Goal: Task Accomplishment & Management: Complete application form

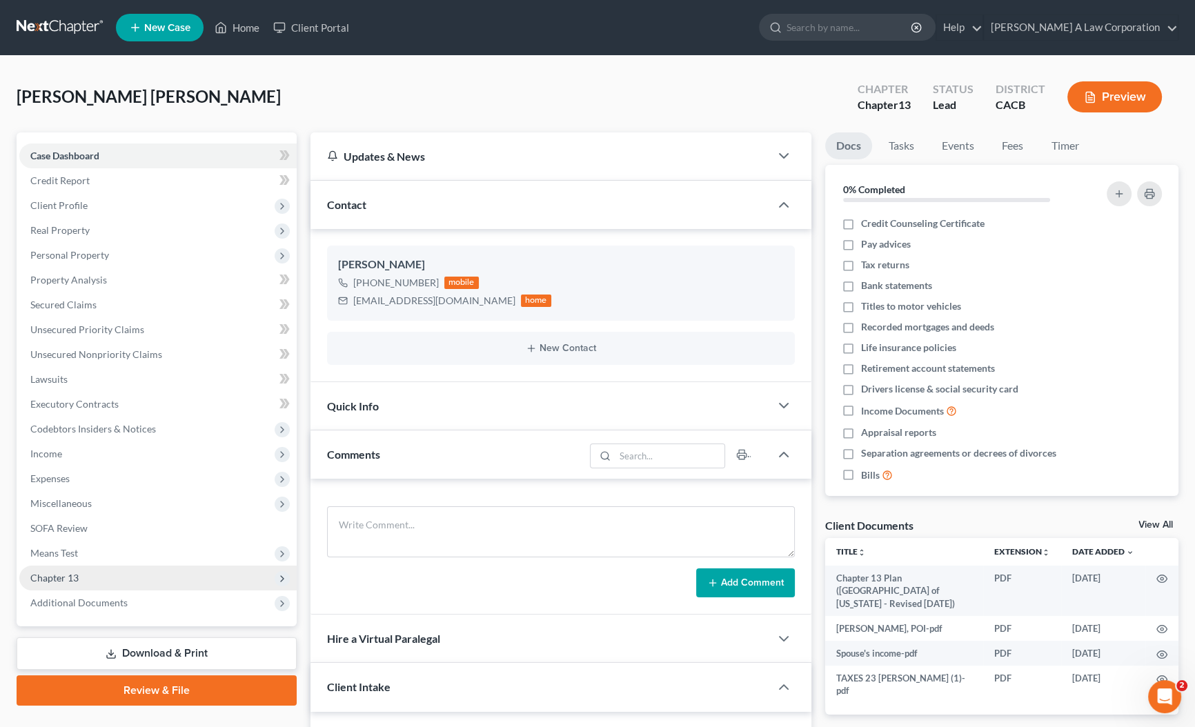
click at [48, 580] on span "Chapter 13" at bounding box center [54, 578] width 48 height 12
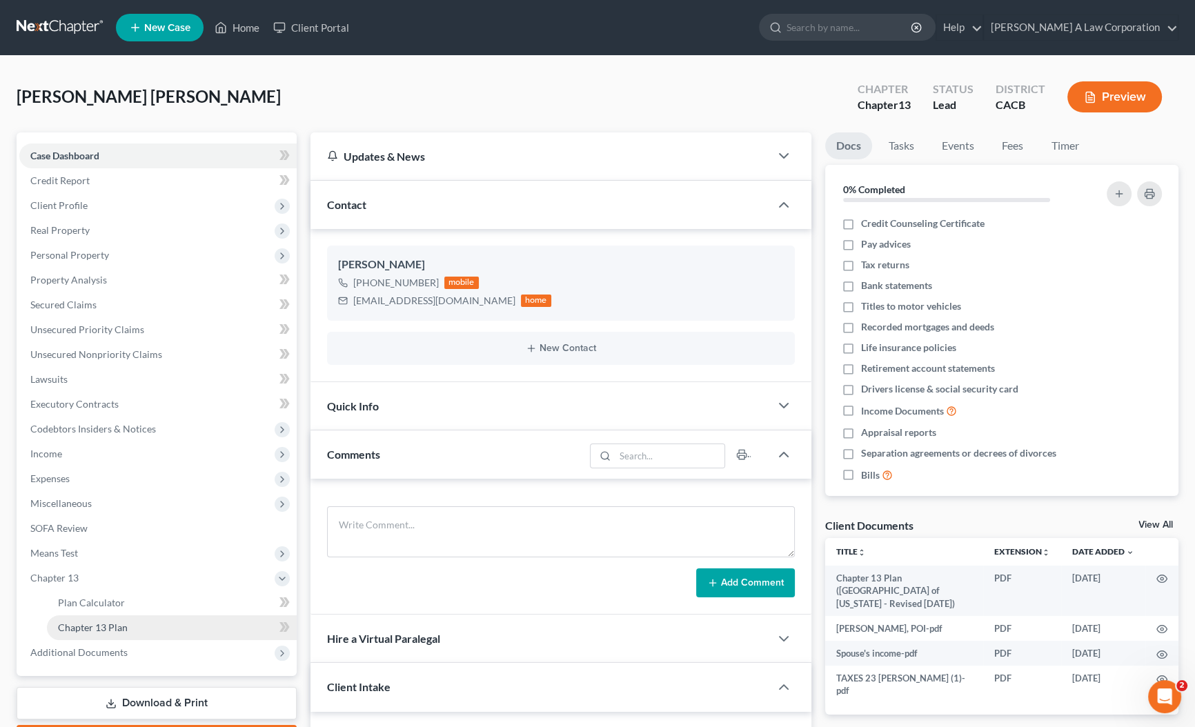
click at [148, 634] on link "Chapter 13 Plan" at bounding box center [172, 628] width 250 height 25
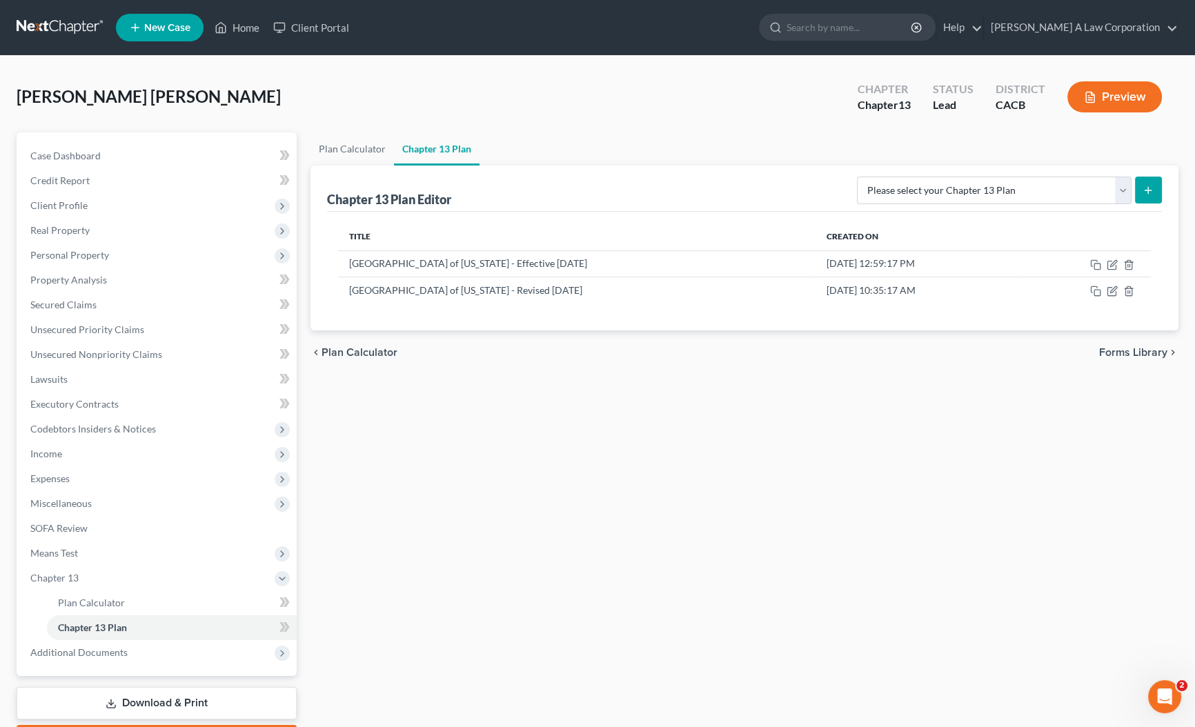
click at [60, 26] on link at bounding box center [61, 27] width 88 height 25
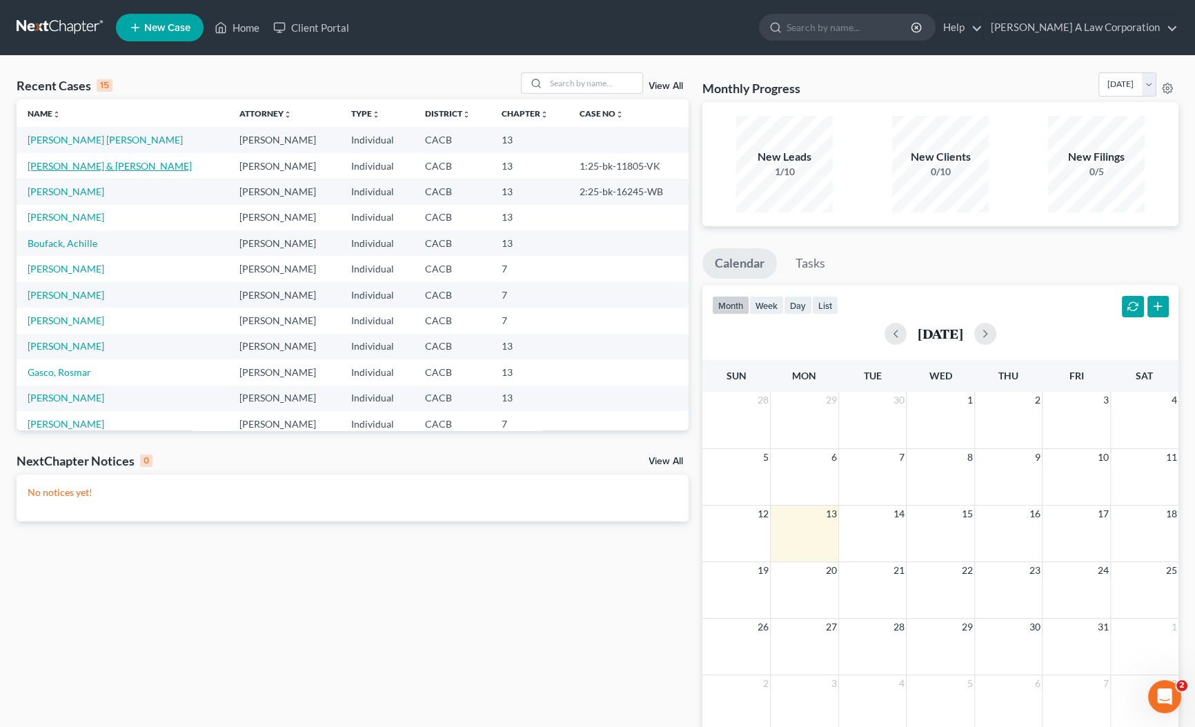
click at [66, 161] on link "[PERSON_NAME] & [PERSON_NAME]" at bounding box center [110, 166] width 164 height 12
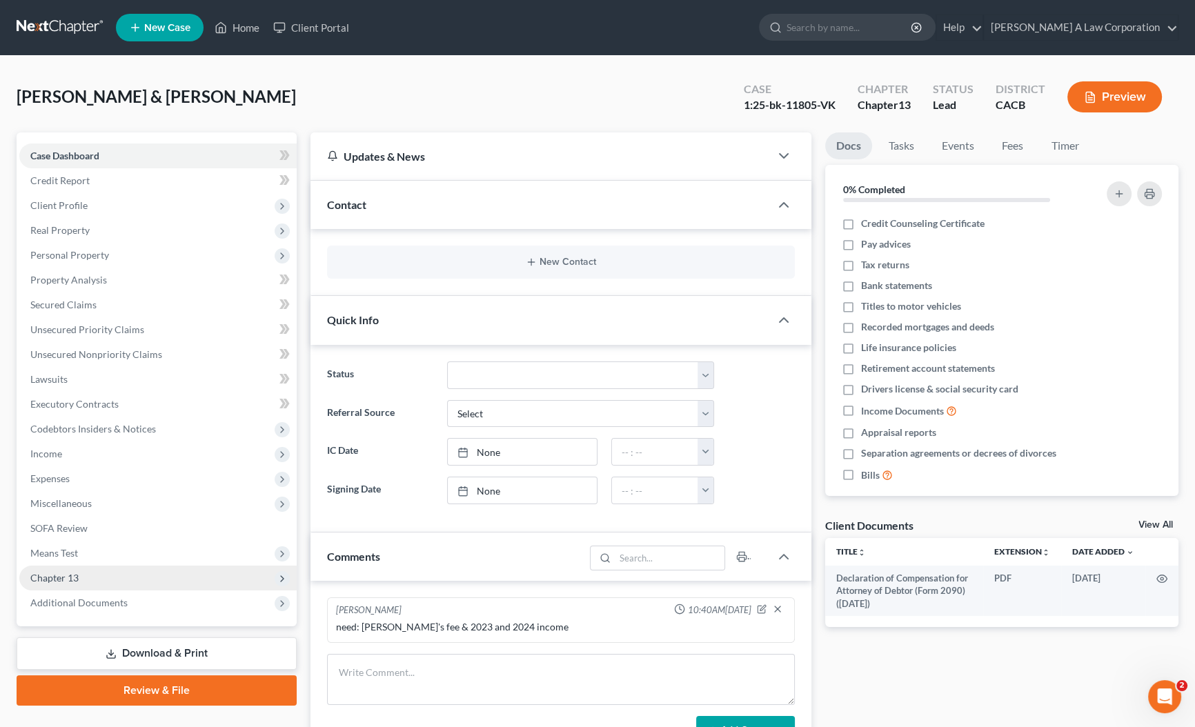
click at [48, 581] on span "Chapter 13" at bounding box center [54, 578] width 48 height 12
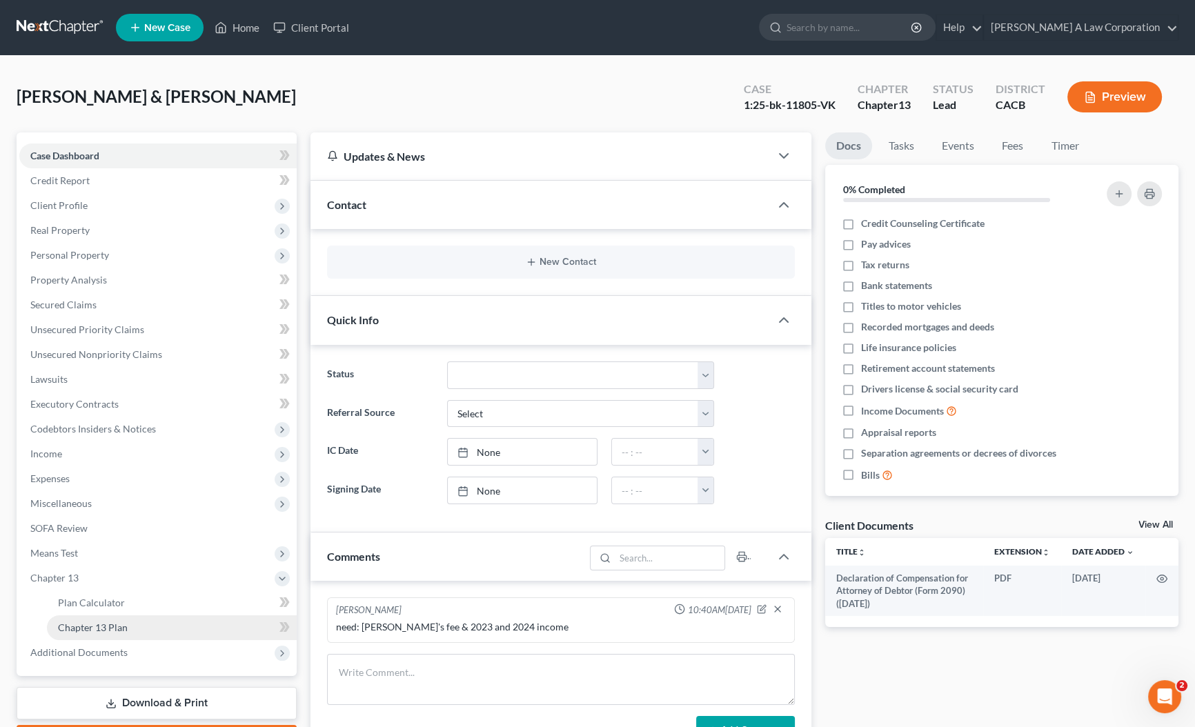
click at [144, 625] on link "Chapter 13 Plan" at bounding box center [172, 628] width 250 height 25
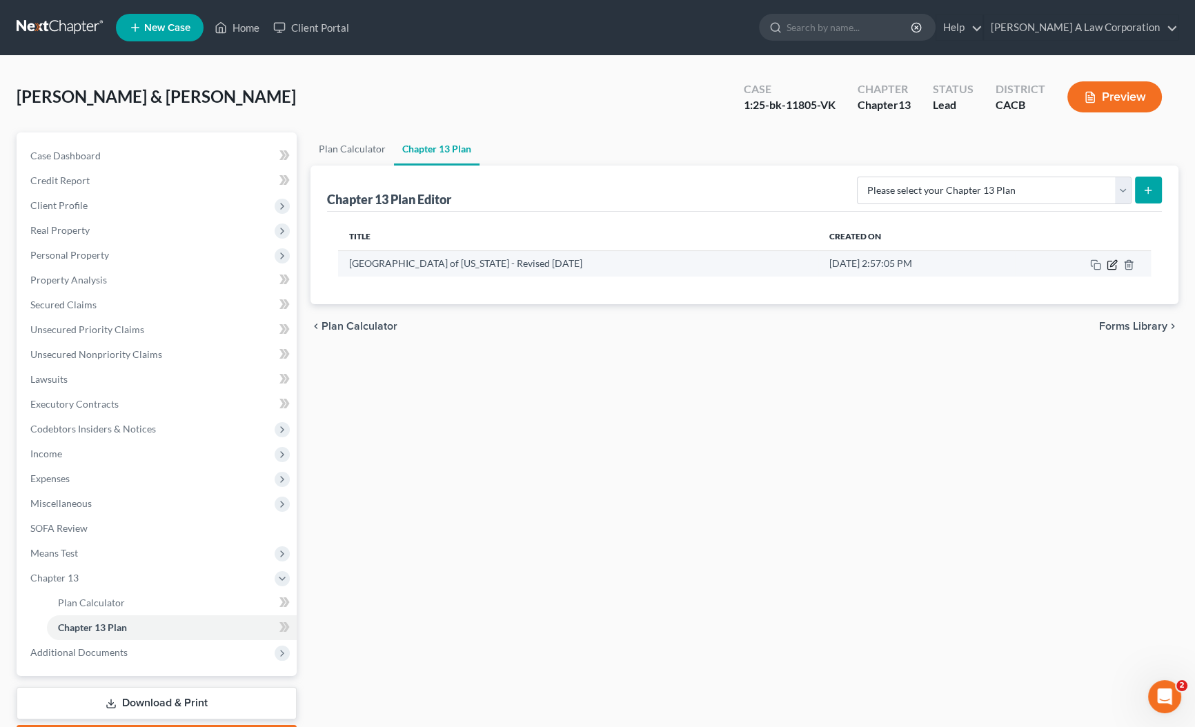
click at [1108, 268] on icon "button" at bounding box center [1112, 265] width 8 height 8
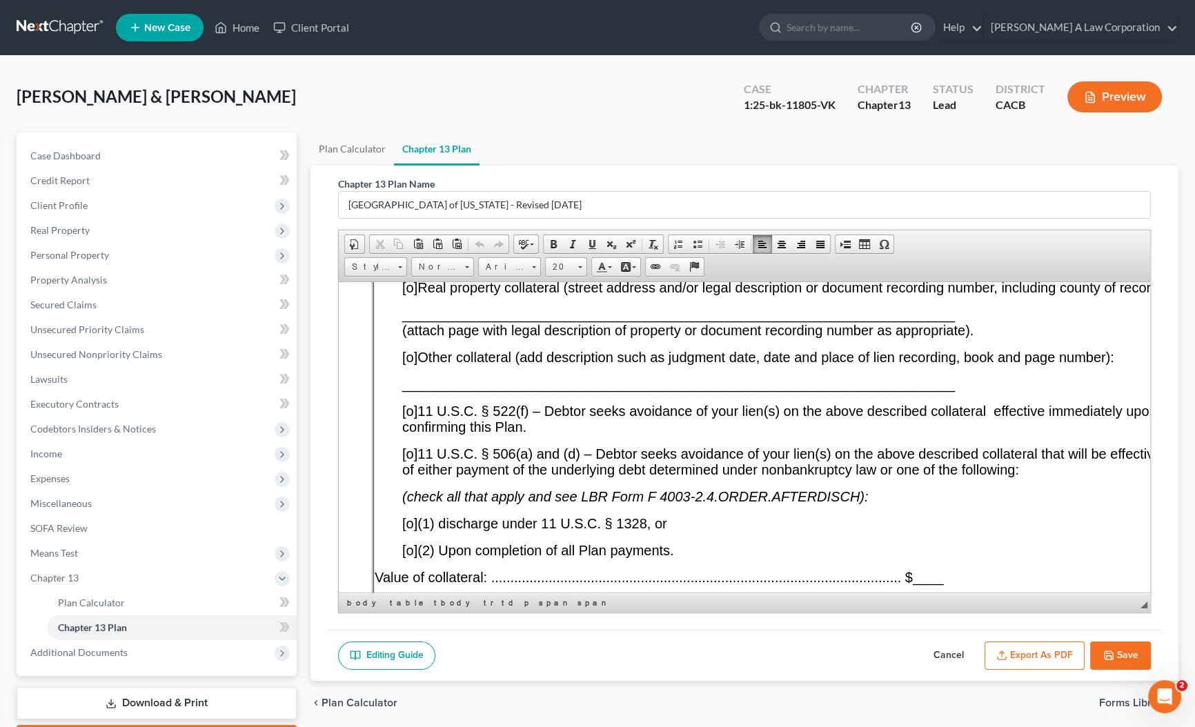
scroll to position [15438, 0]
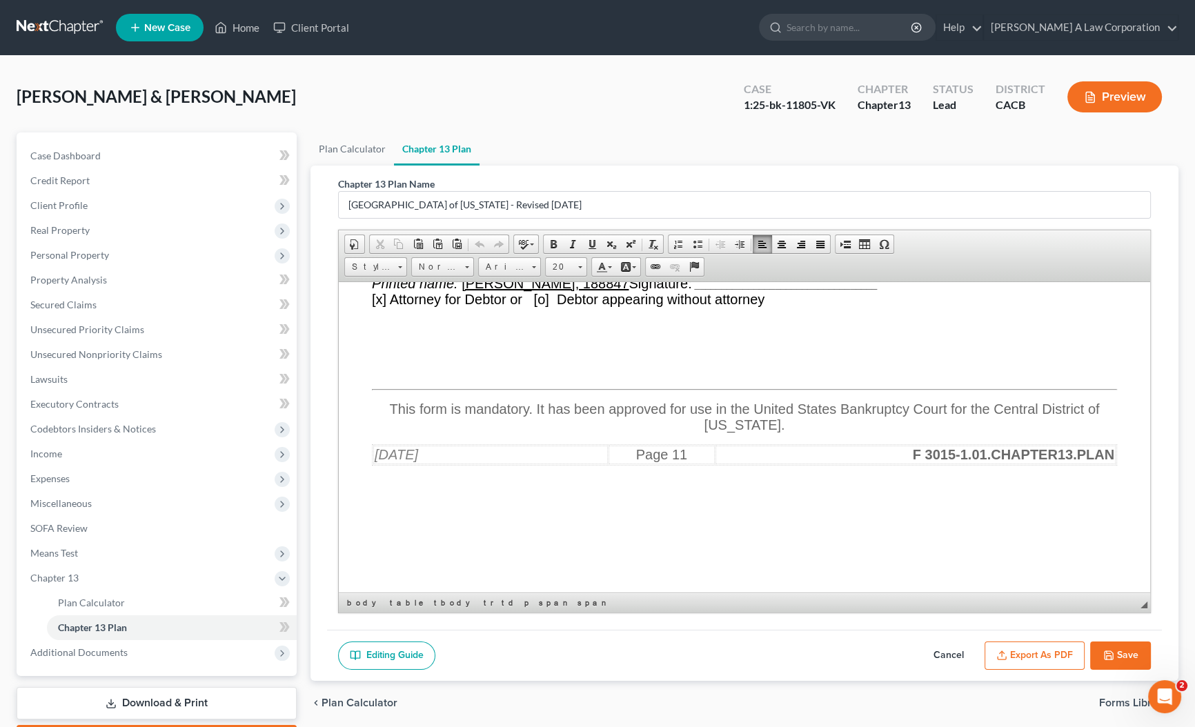
drag, startPoint x: 1144, startPoint y: 390, endPoint x: 1451, endPoint y: 874, distance: 573.6
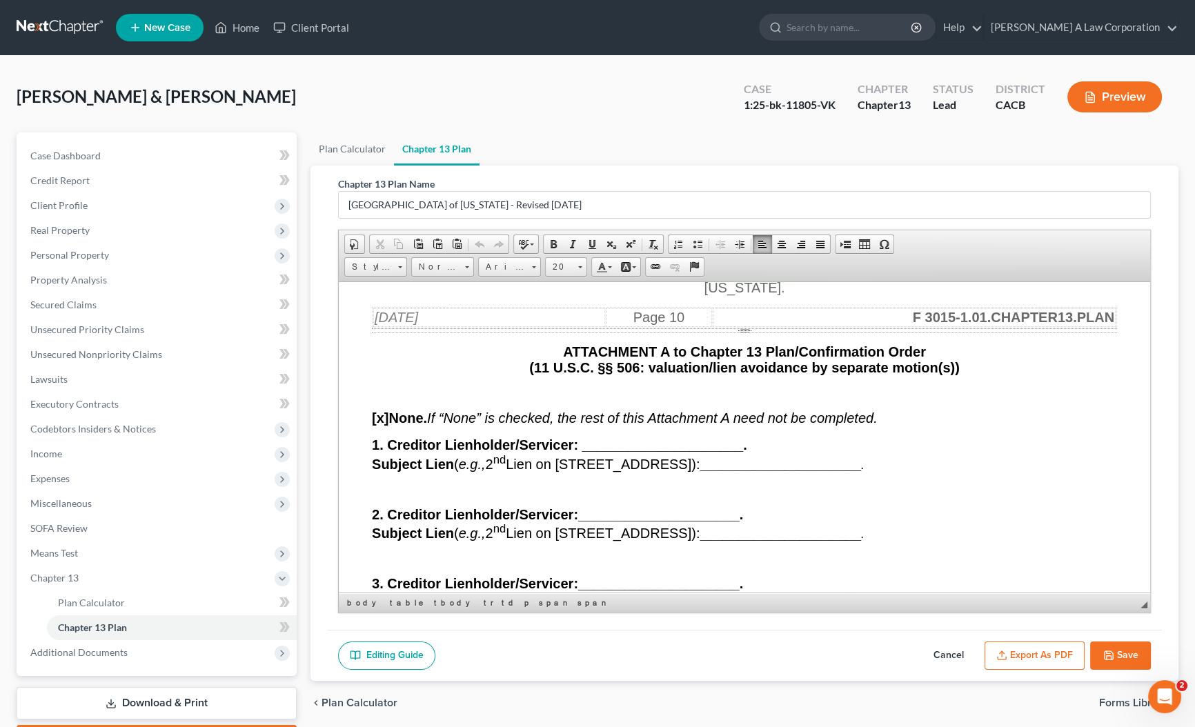
scroll to position [14120, 0]
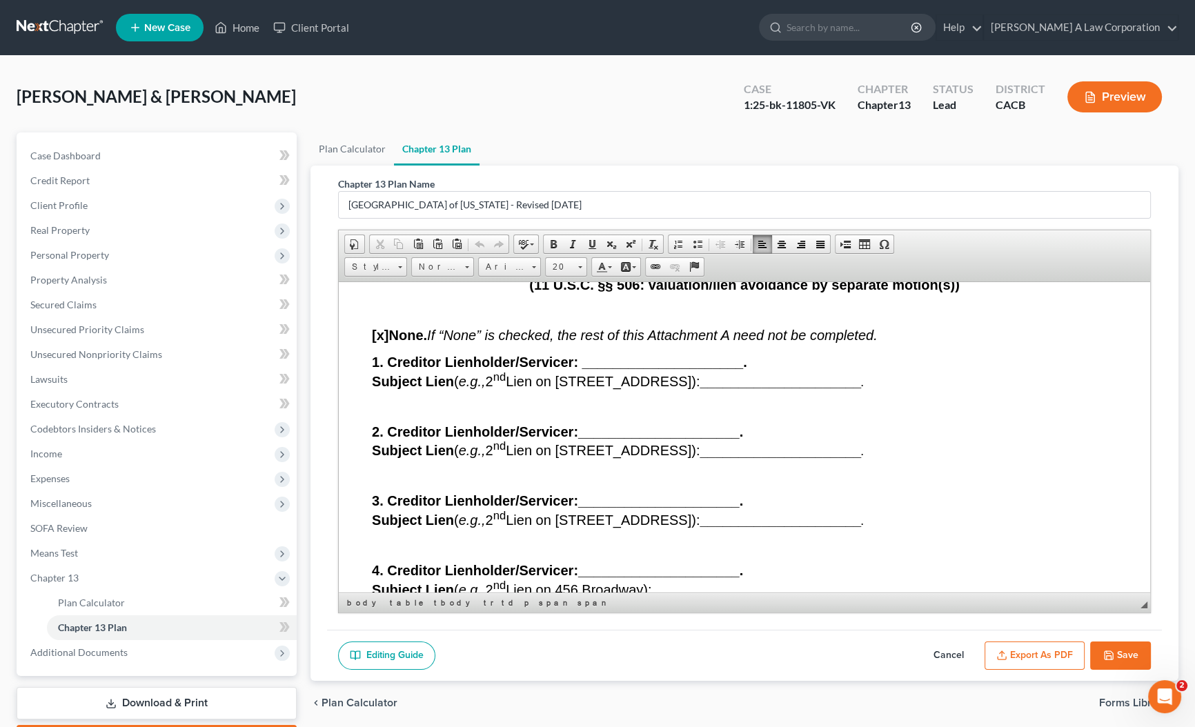
drag, startPoint x: 449, startPoint y: 493, endPoint x: 413, endPoint y: 492, distance: 35.2
click at [413, 64] on u "[DATE]" at bounding box center [429, 56] width 43 height 15
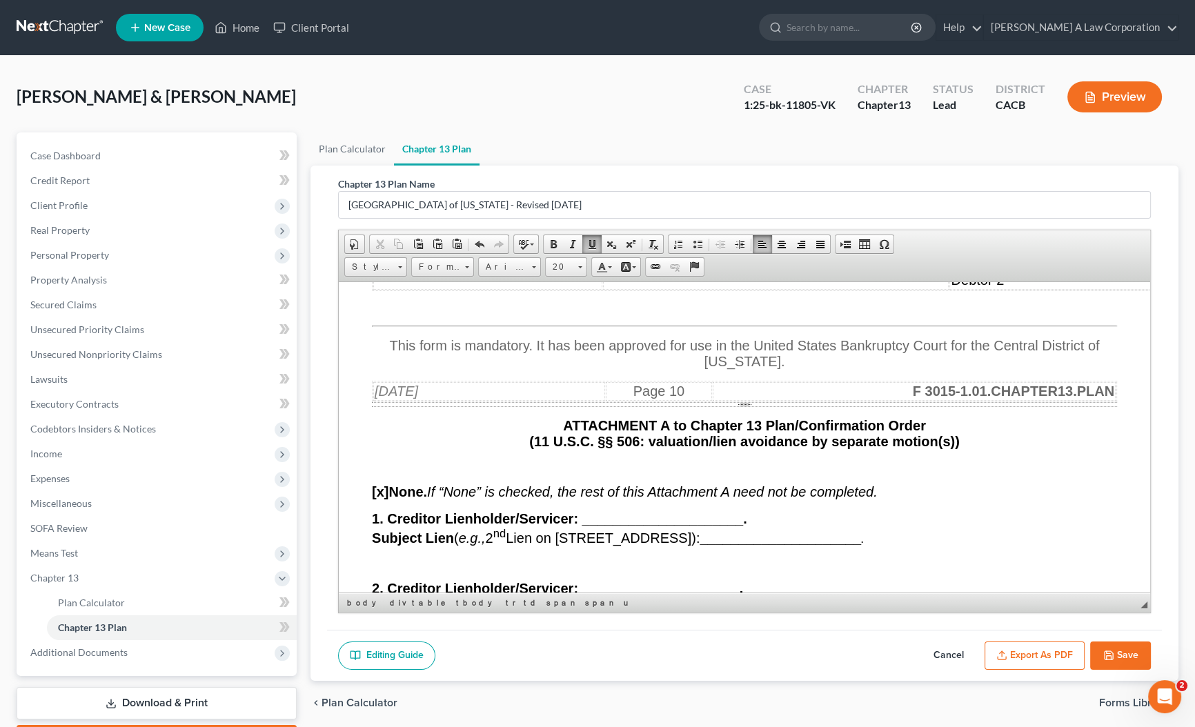
scroll to position [13995, 0]
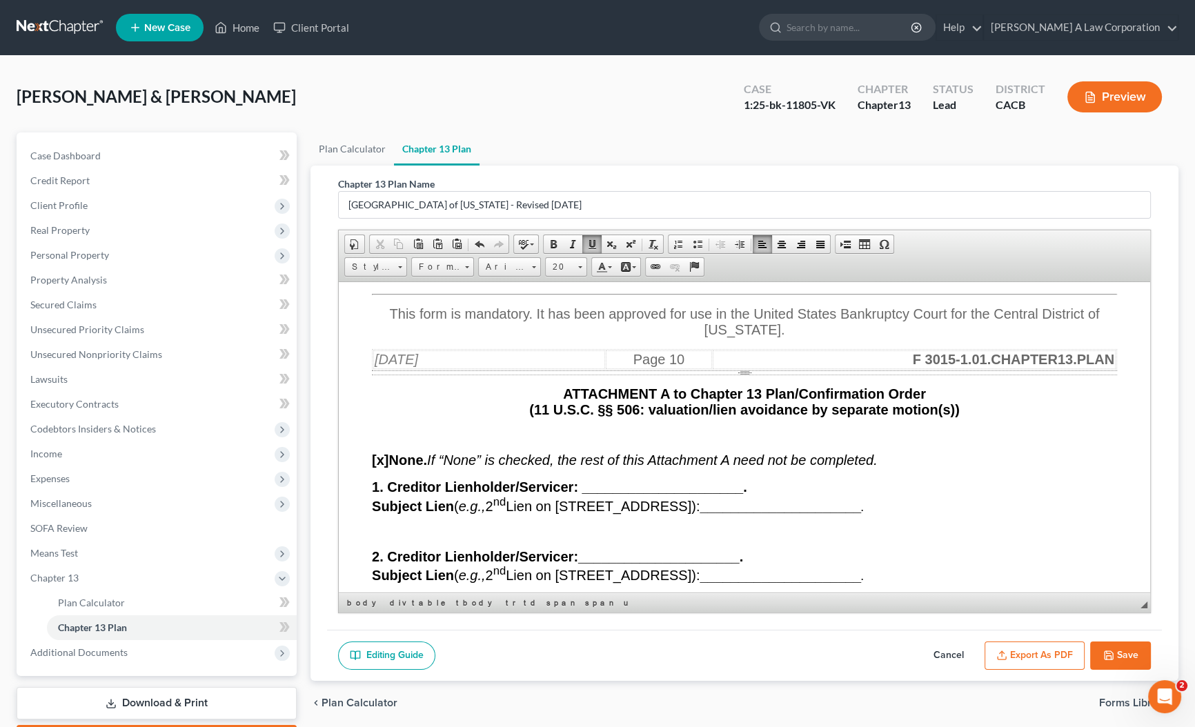
click at [1124, 657] on button "Save" at bounding box center [1120, 656] width 61 height 29
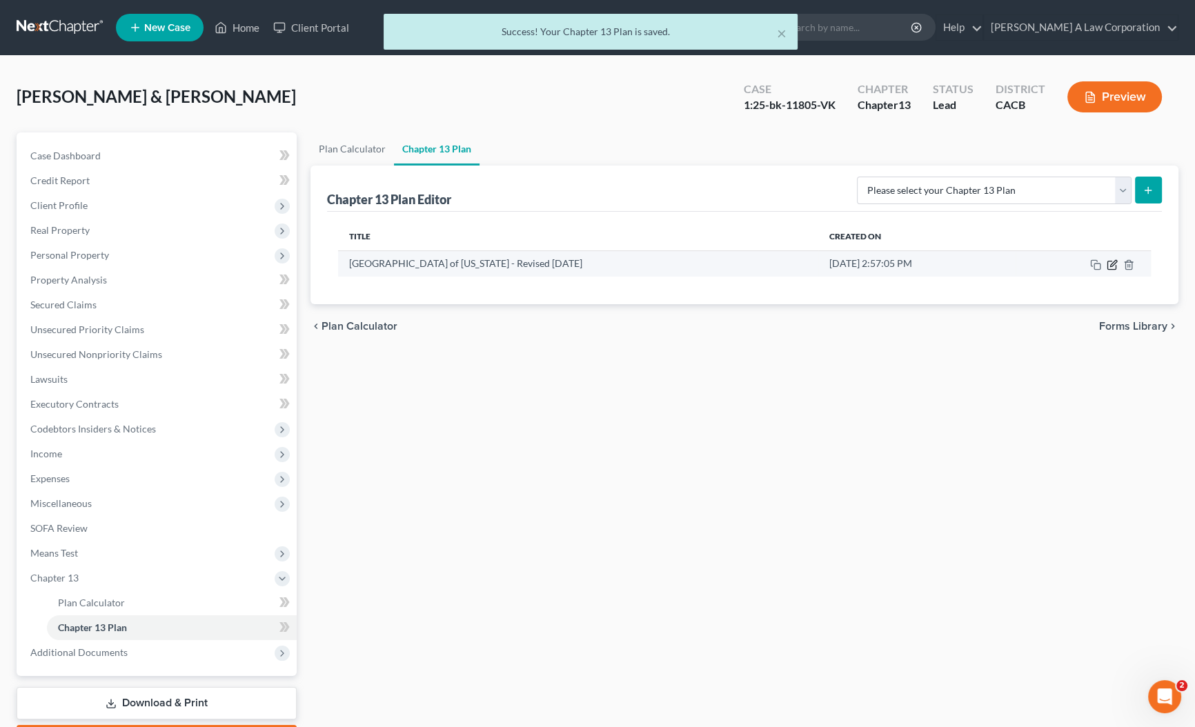
click at [1116, 264] on icon "button" at bounding box center [1112, 265] width 8 height 8
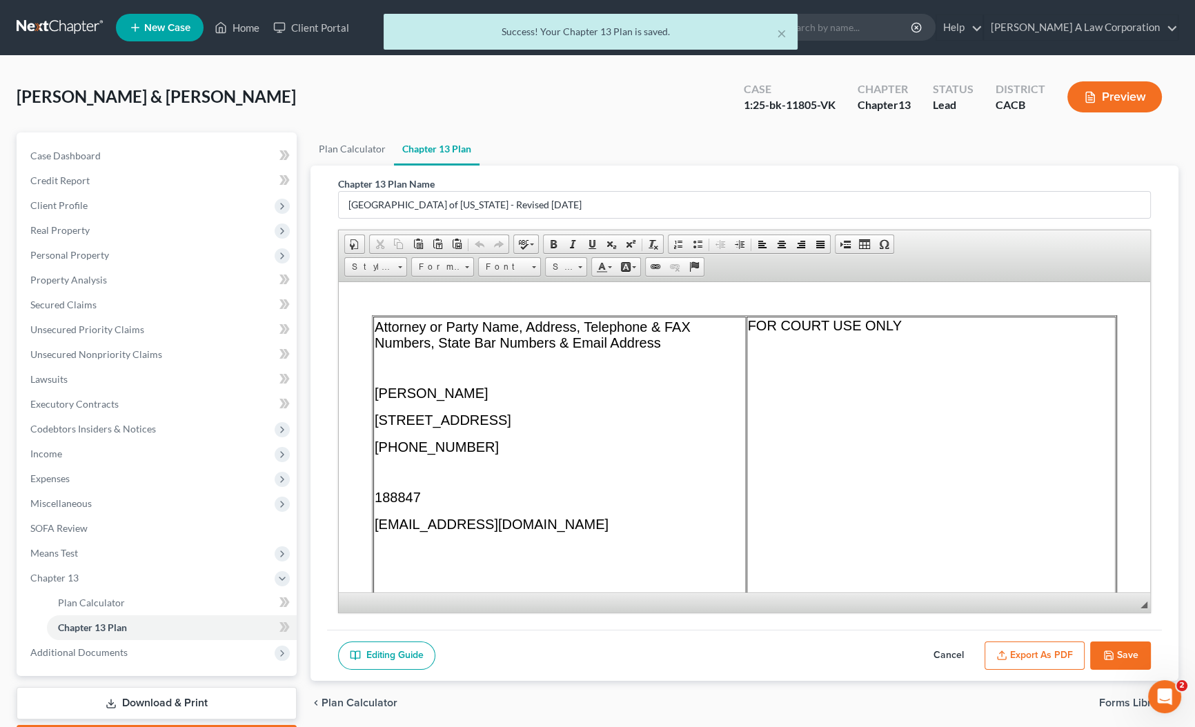
scroll to position [0, 0]
click at [1017, 655] on button "Export as PDF" at bounding box center [1035, 656] width 100 height 29
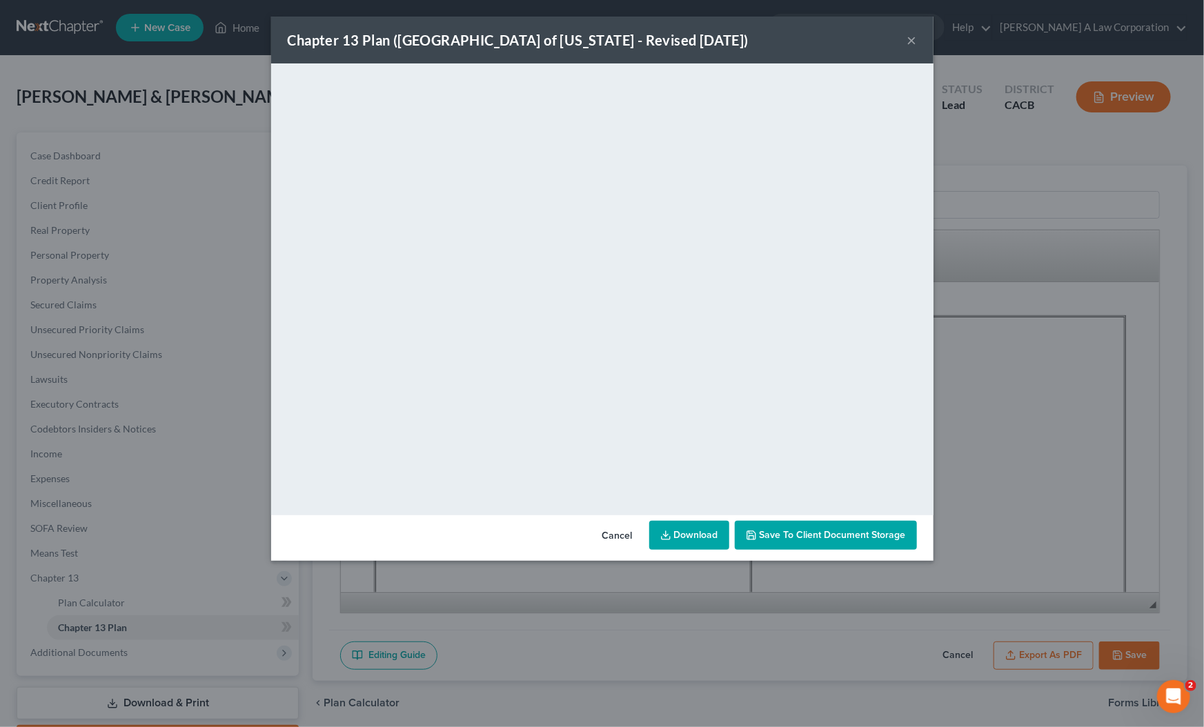
click at [912, 40] on button "×" at bounding box center [913, 40] width 10 height 17
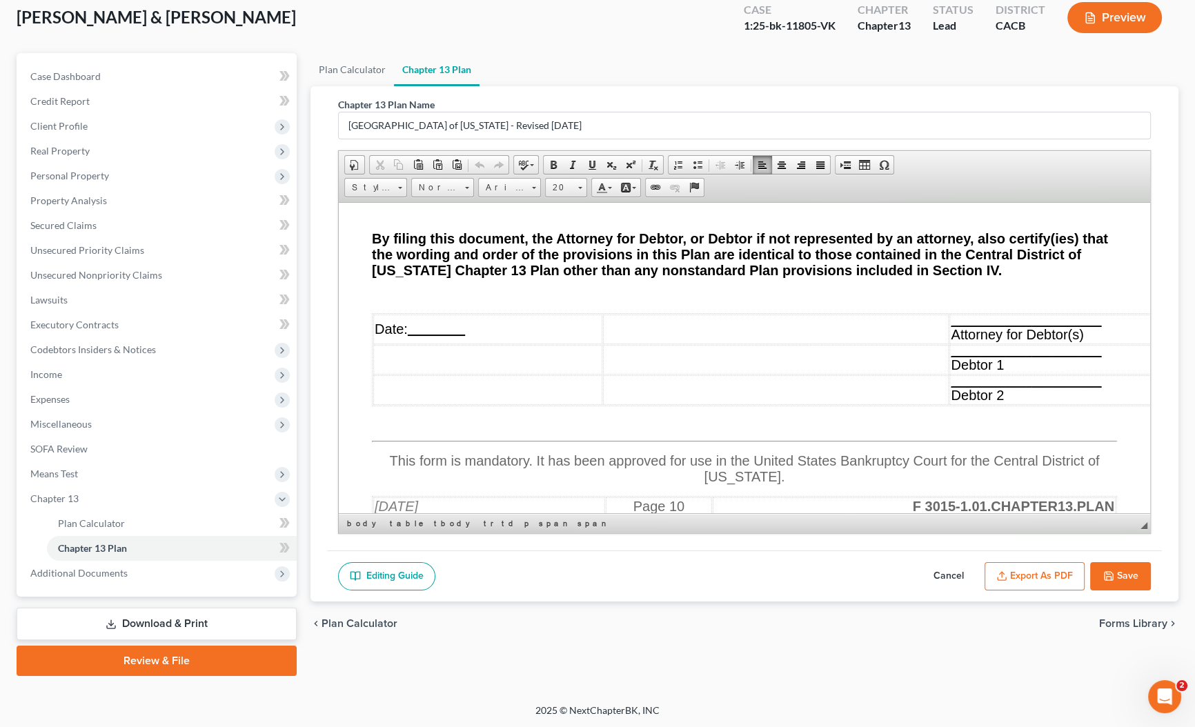
scroll to position [13906, 0]
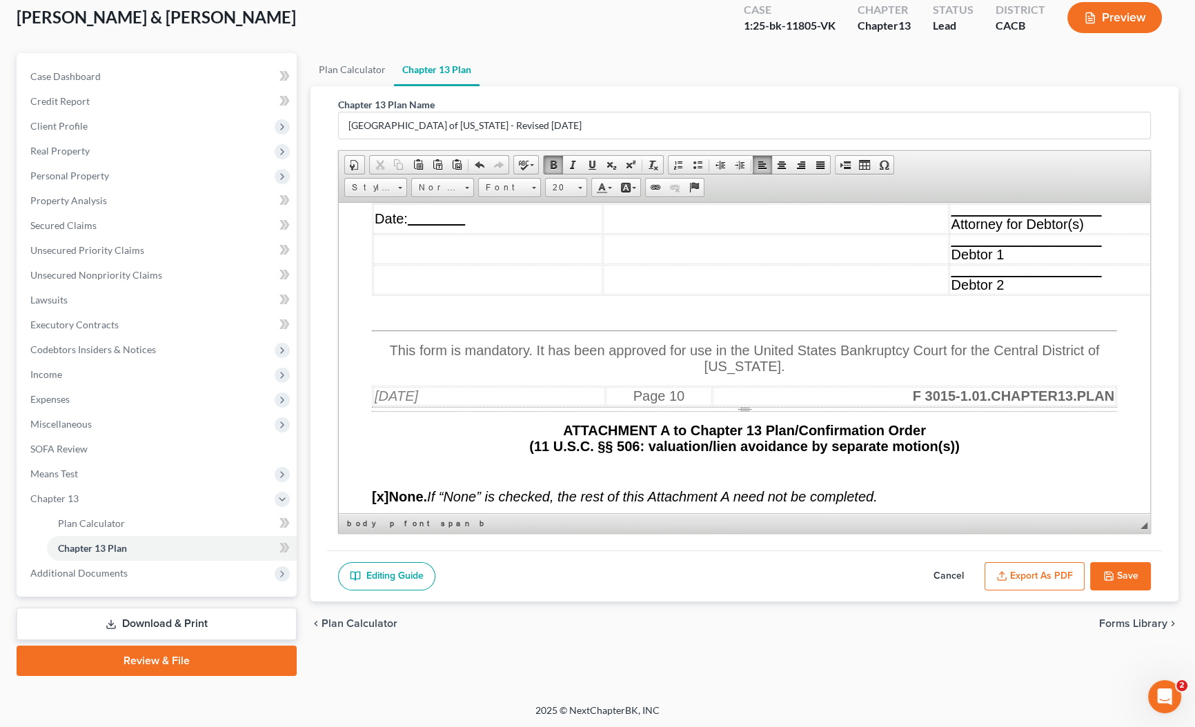
click at [1112, 574] on icon "button" at bounding box center [1109, 576] width 8 height 8
click at [1044, 580] on button "Export as PDF" at bounding box center [1035, 576] width 100 height 29
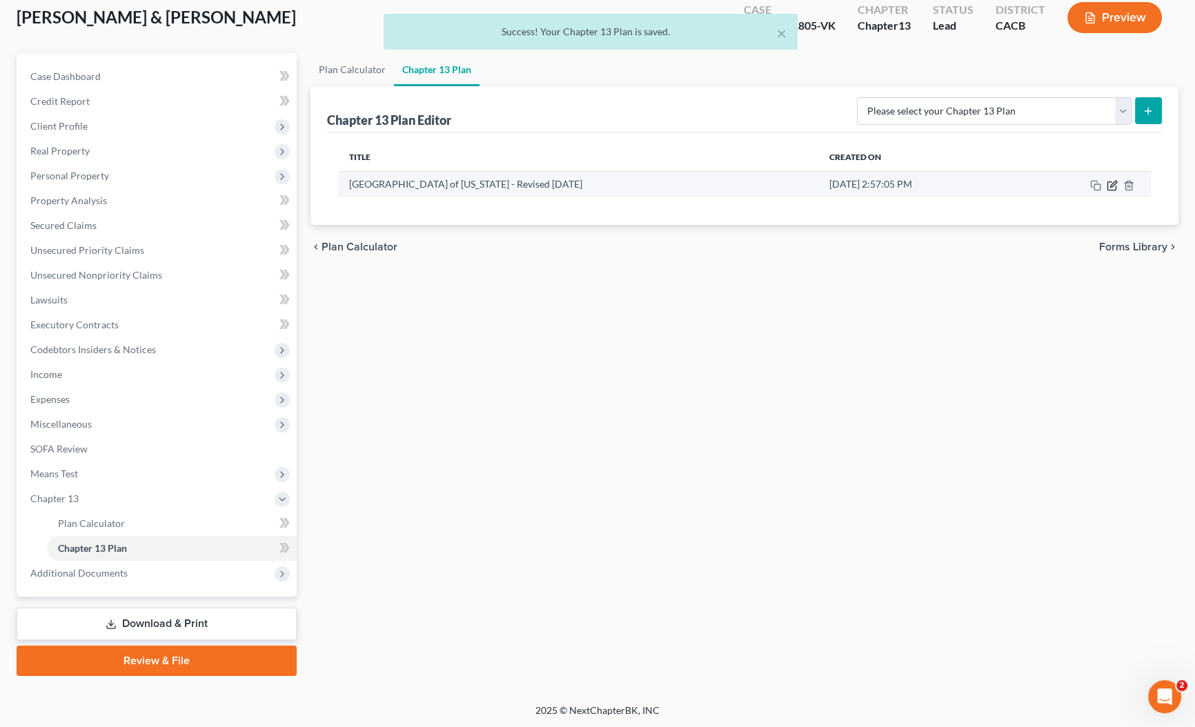
click at [1107, 187] on icon "button" at bounding box center [1112, 185] width 11 height 11
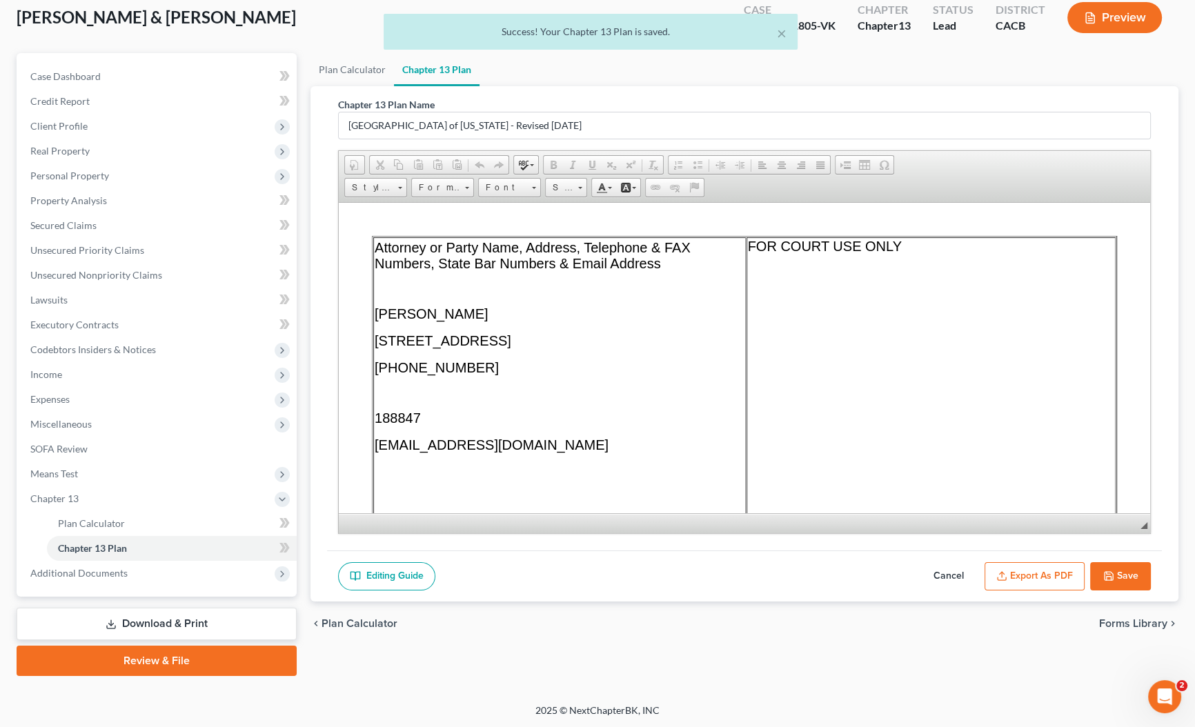
scroll to position [0, 0]
click at [1048, 580] on button "Export as PDF" at bounding box center [1035, 576] width 100 height 29
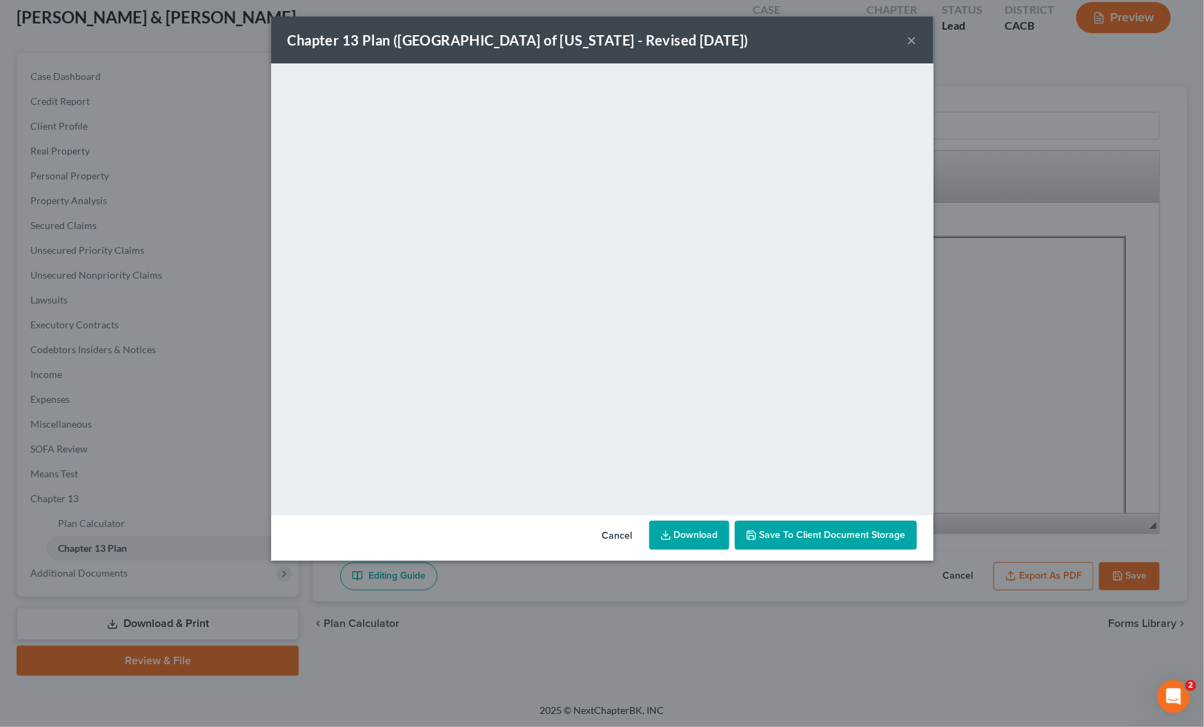
click at [914, 40] on button "×" at bounding box center [913, 40] width 10 height 17
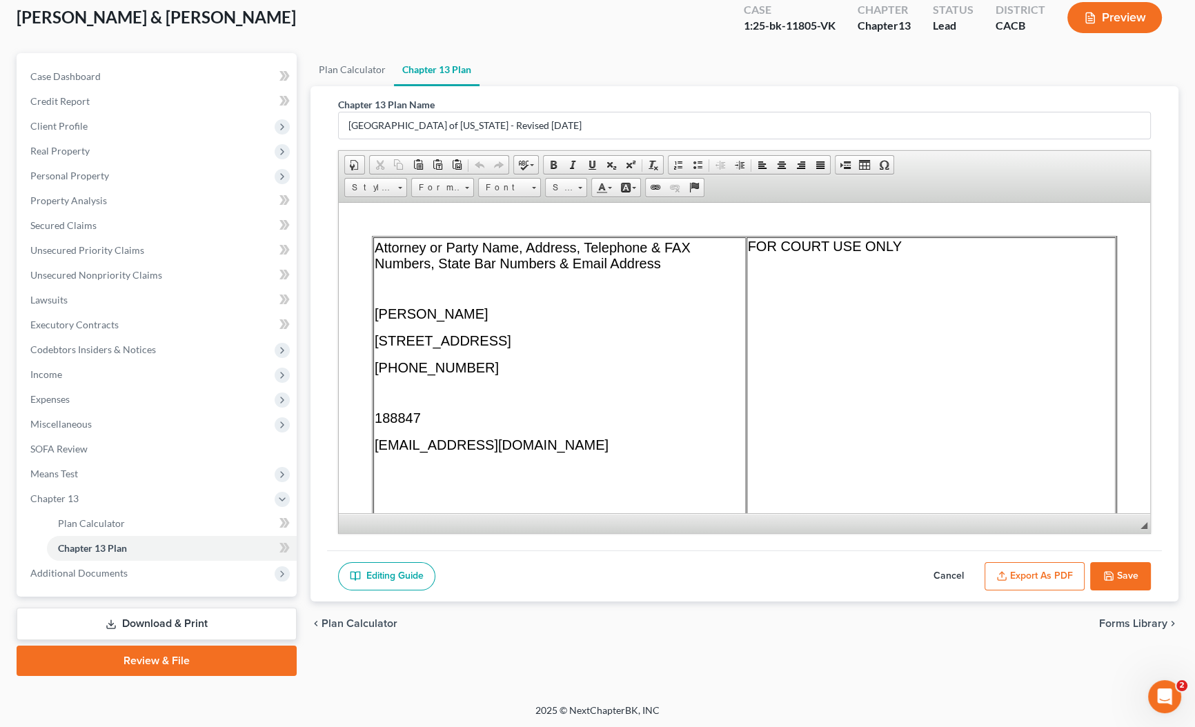
click at [173, 626] on link "Download & Print" at bounding box center [157, 624] width 280 height 32
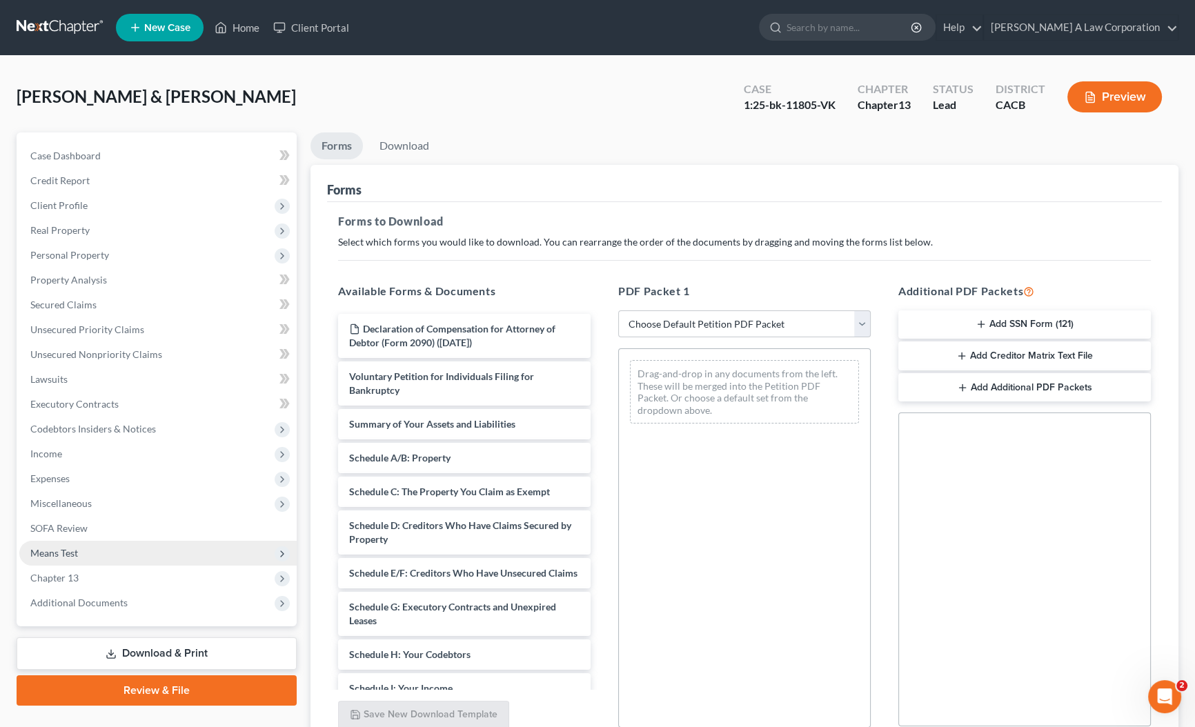
click at [51, 551] on span "Means Test" at bounding box center [54, 553] width 48 height 12
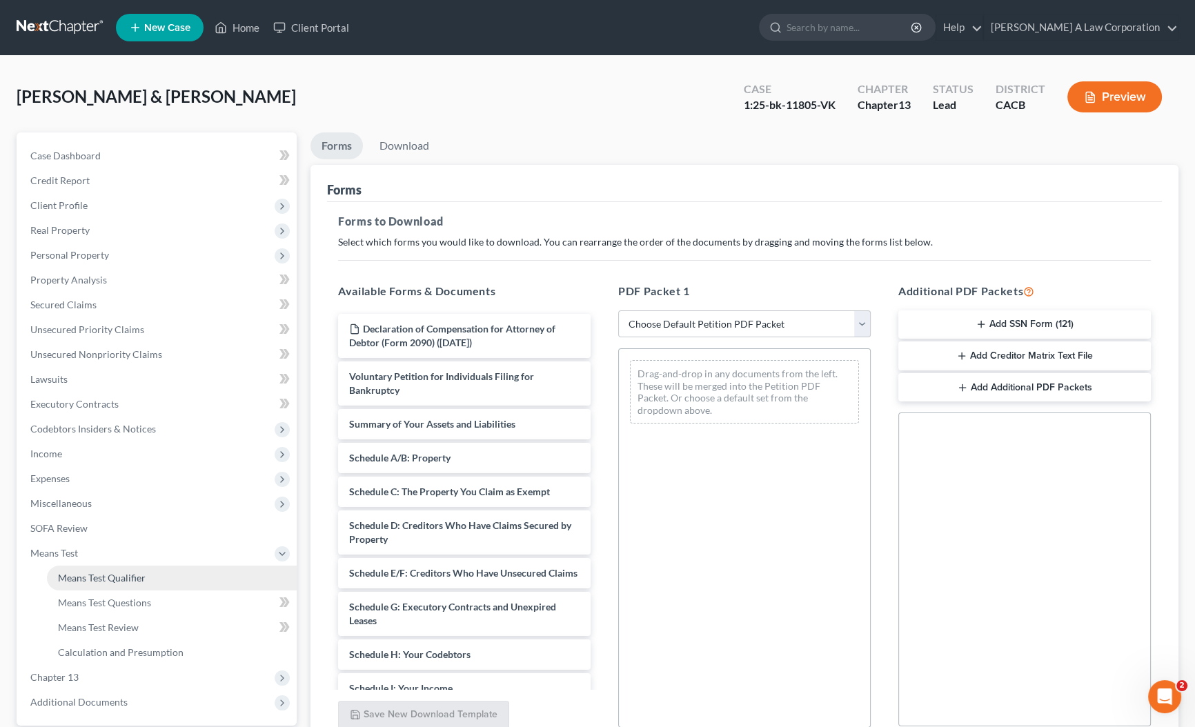
click at [117, 584] on link "Means Test Qualifier" at bounding box center [172, 578] width 250 height 25
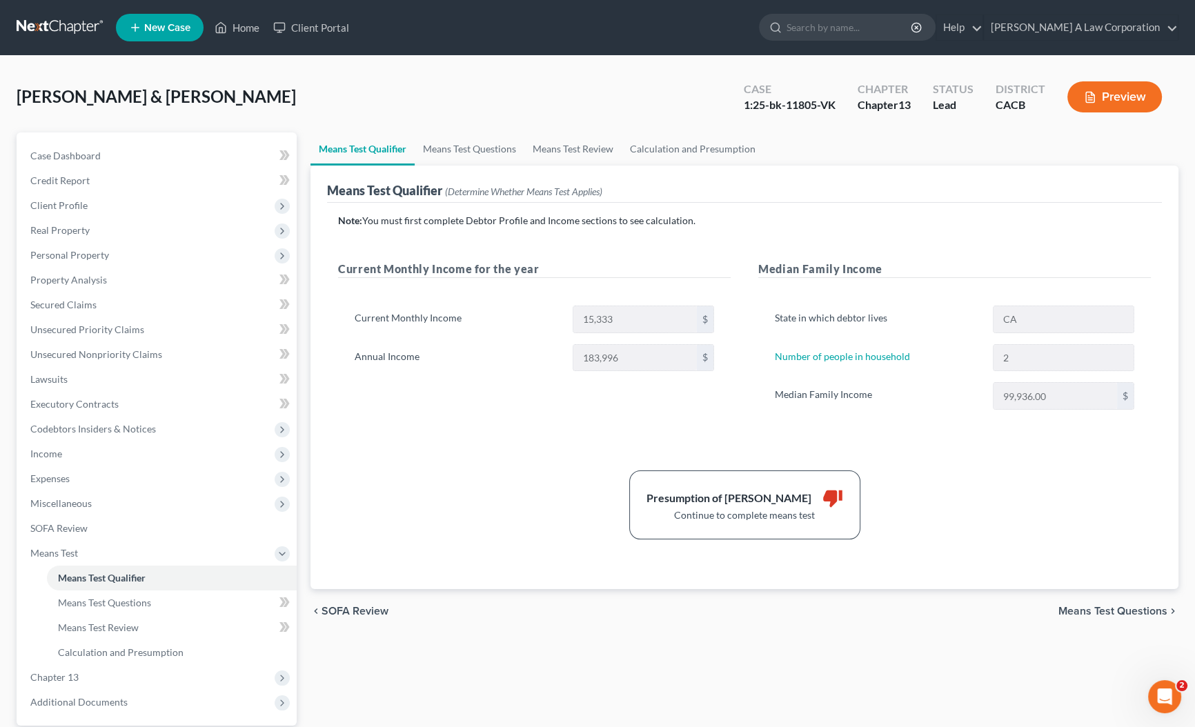
click at [1117, 248] on div "Note: You must first complete Debtor Profile and Income sections to see calcula…" at bounding box center [744, 377] width 813 height 326
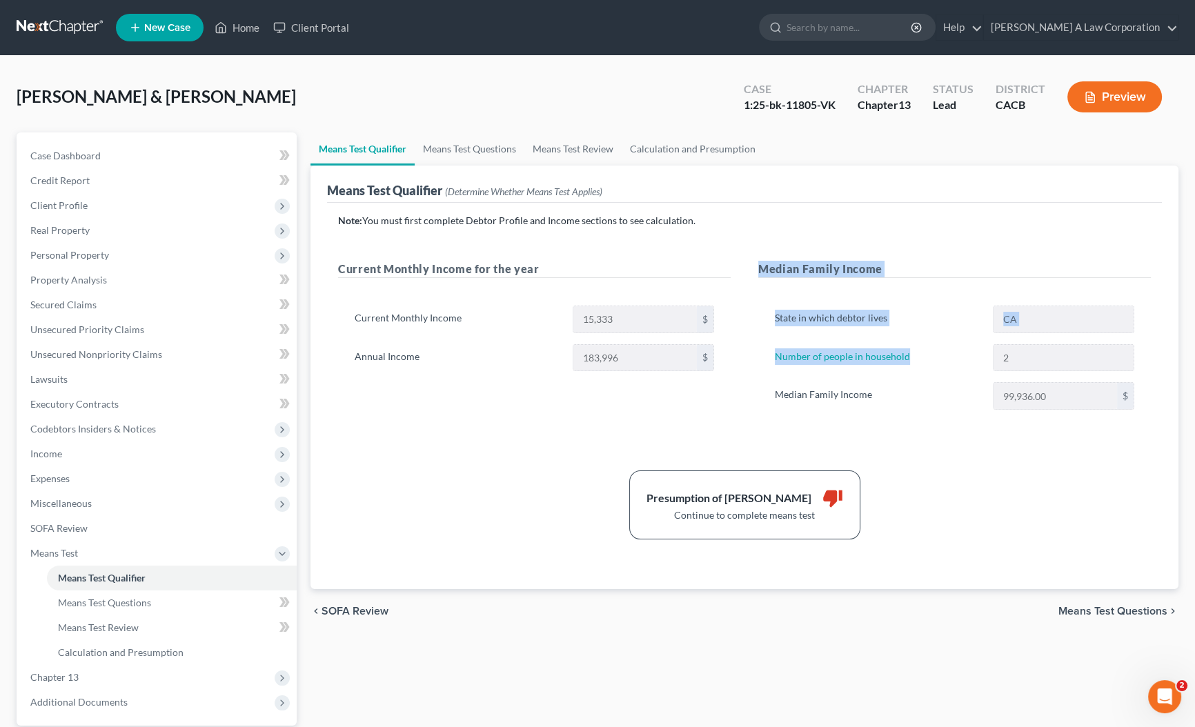
drag, startPoint x: 910, startPoint y: 351, endPoint x: 722, endPoint y: 348, distance: 187.7
click at [722, 348] on div "Current Monthly Income for the year Current Monthly Income 15,333 $ Annual Inco…" at bounding box center [744, 349] width 841 height 177
click at [741, 369] on div "Current Monthly Income for the year Current Monthly Income 15,333 $ Annual Inco…" at bounding box center [534, 349] width 420 height 177
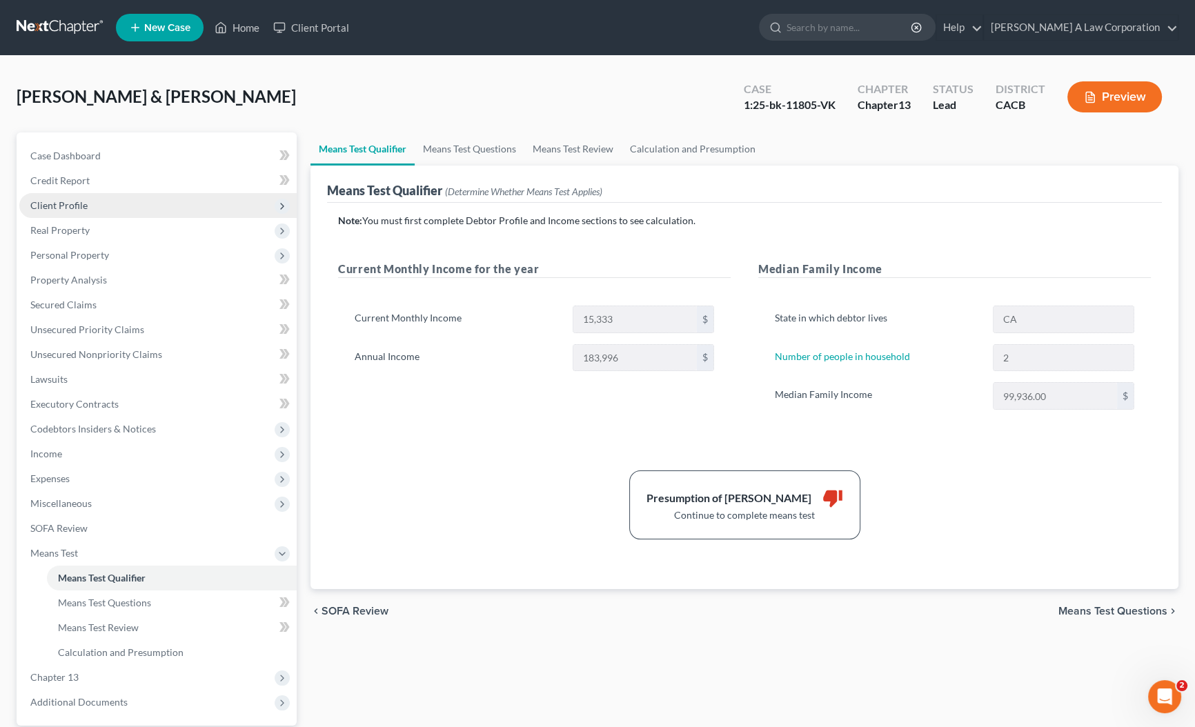
click at [85, 210] on span "Client Profile" at bounding box center [157, 205] width 277 height 25
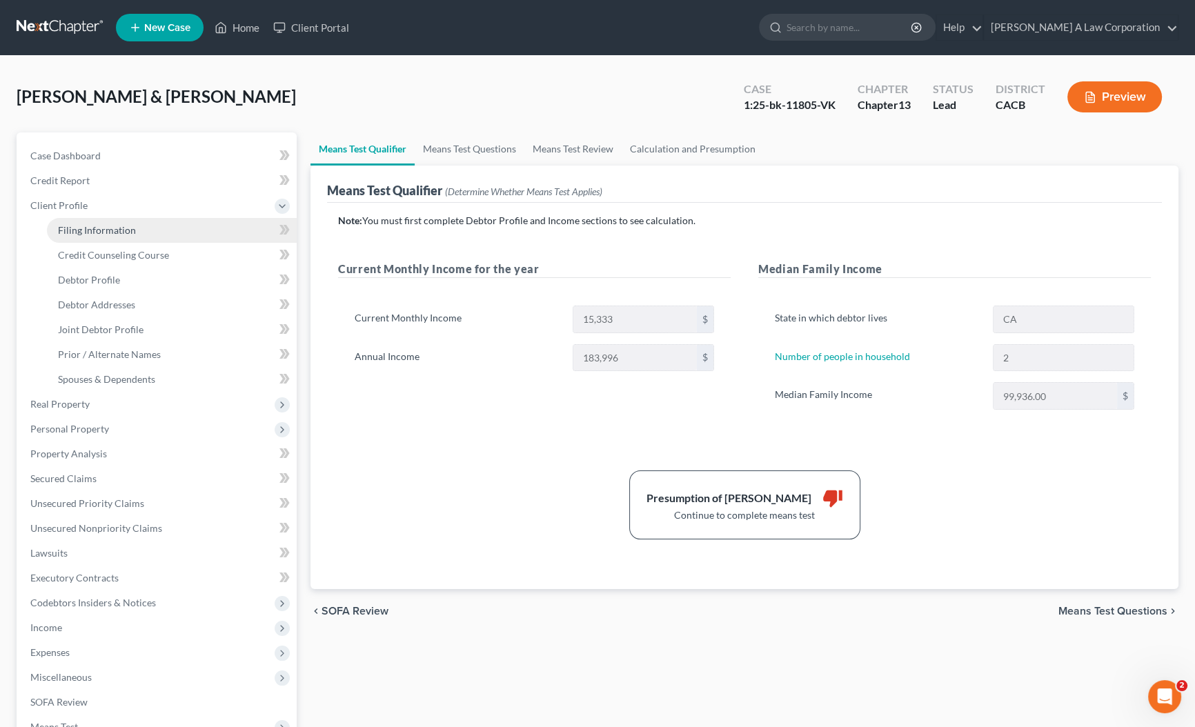
click at [141, 232] on link "Filing Information" at bounding box center [172, 230] width 250 height 25
select select "1"
select select "3"
select select "4"
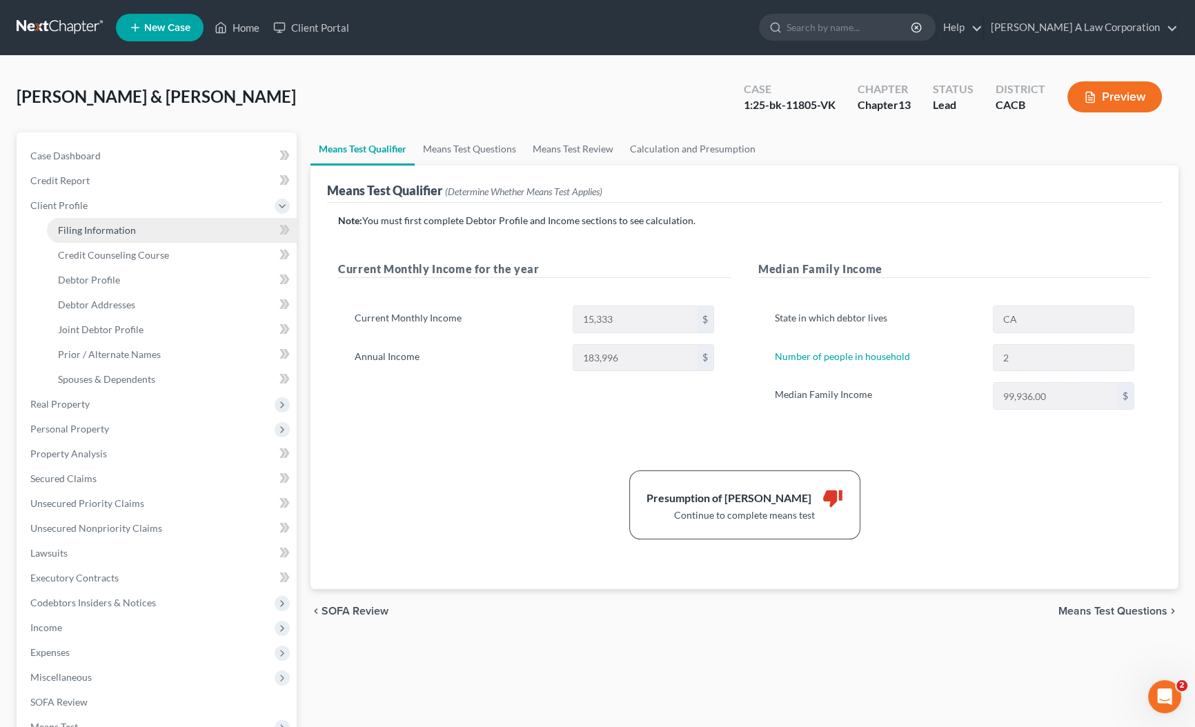
select select "1"
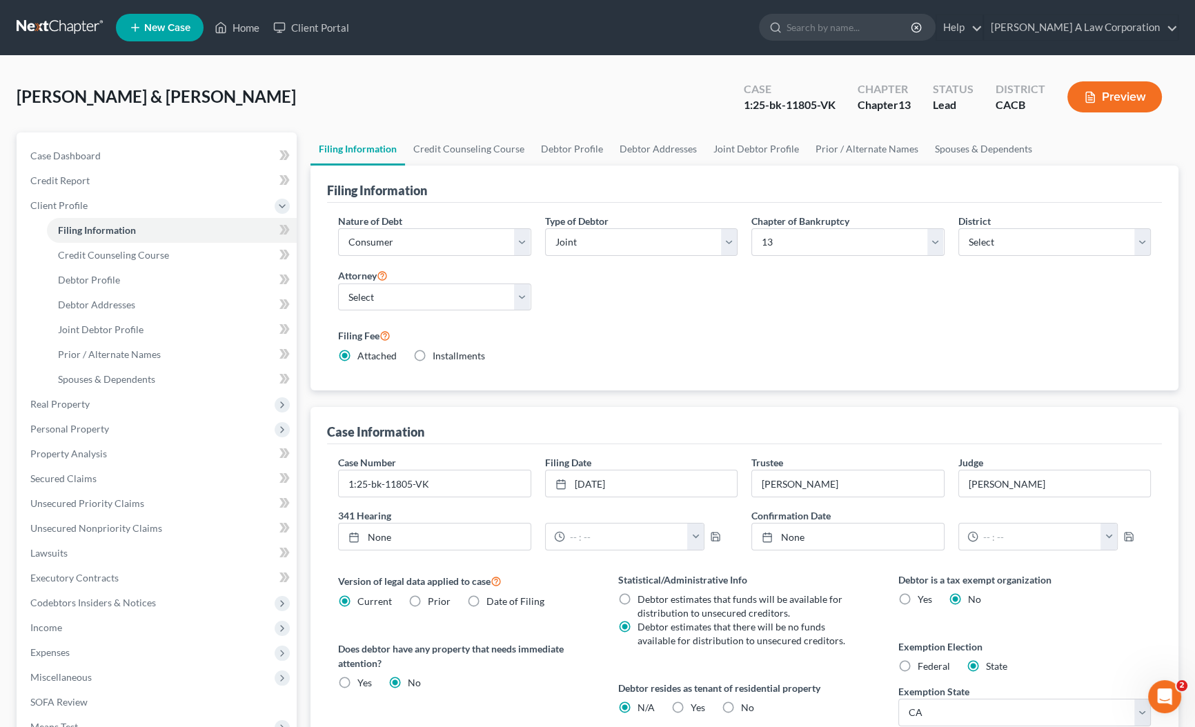
click at [843, 293] on div "Nature of Debt Select Business Consumer Other Nature of Business Select Clearin…" at bounding box center [744, 294] width 827 height 161
click at [449, 153] on link "Credit Counseling Course" at bounding box center [469, 149] width 128 height 33
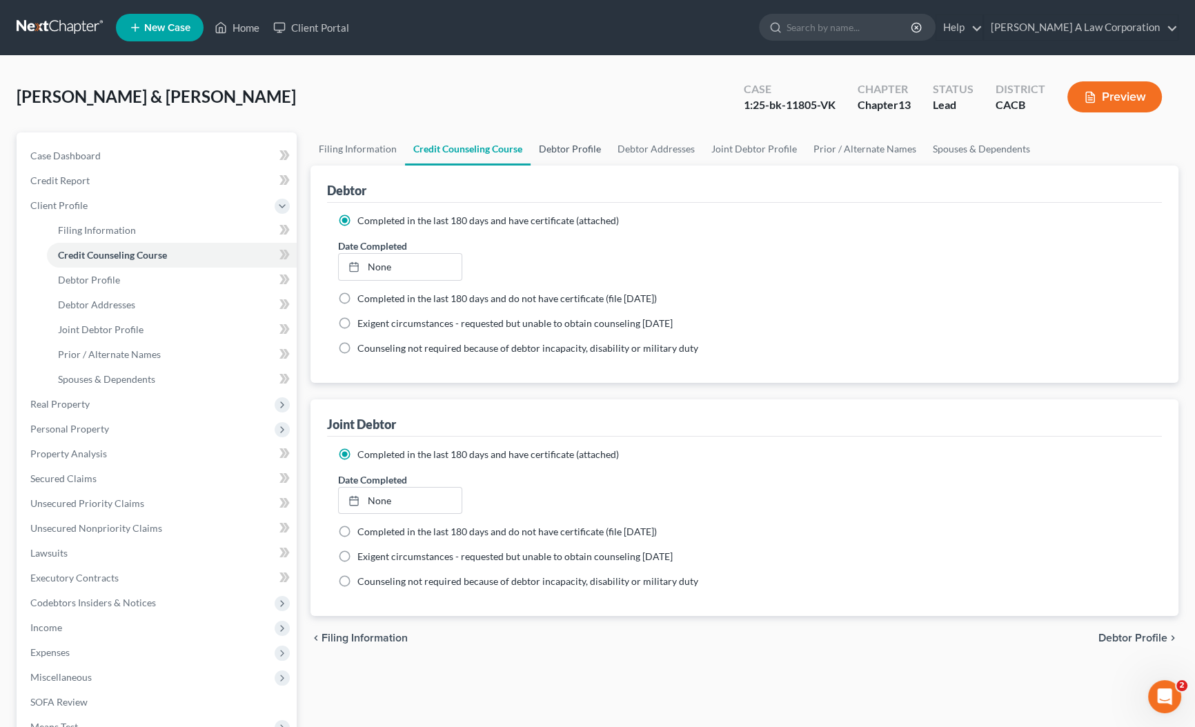
click at [573, 144] on link "Debtor Profile" at bounding box center [570, 149] width 79 height 33
select select "1"
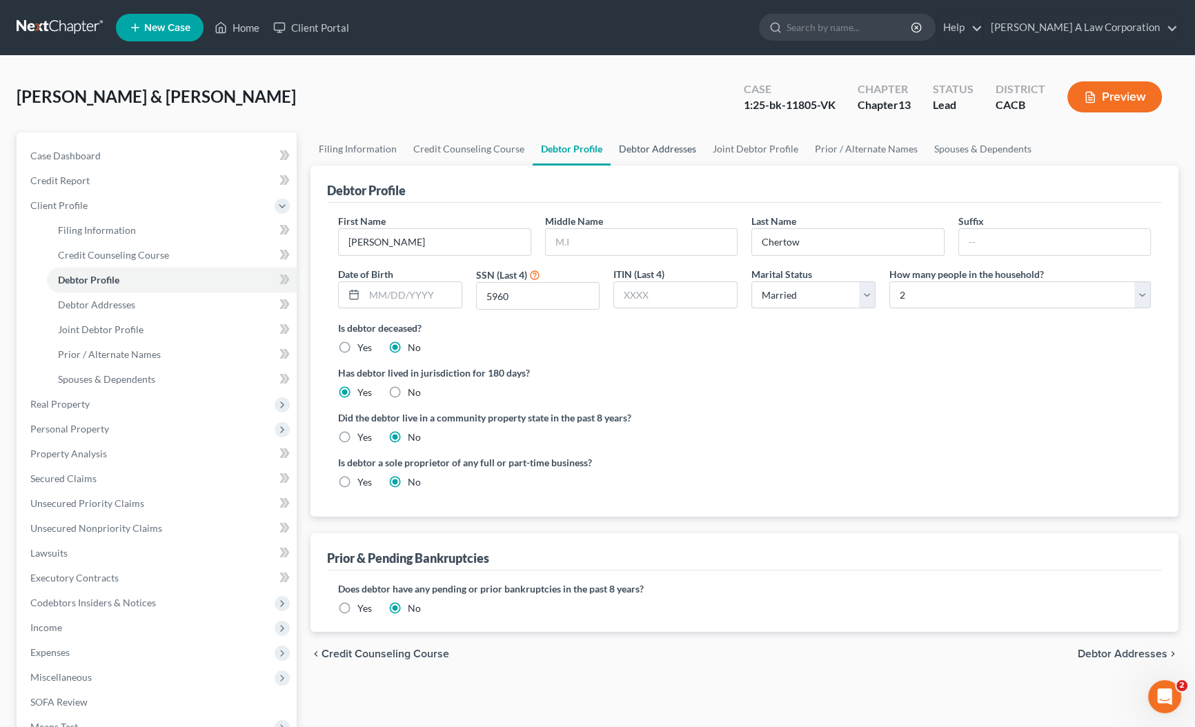
click at [669, 148] on link "Debtor Addresses" at bounding box center [658, 149] width 94 height 33
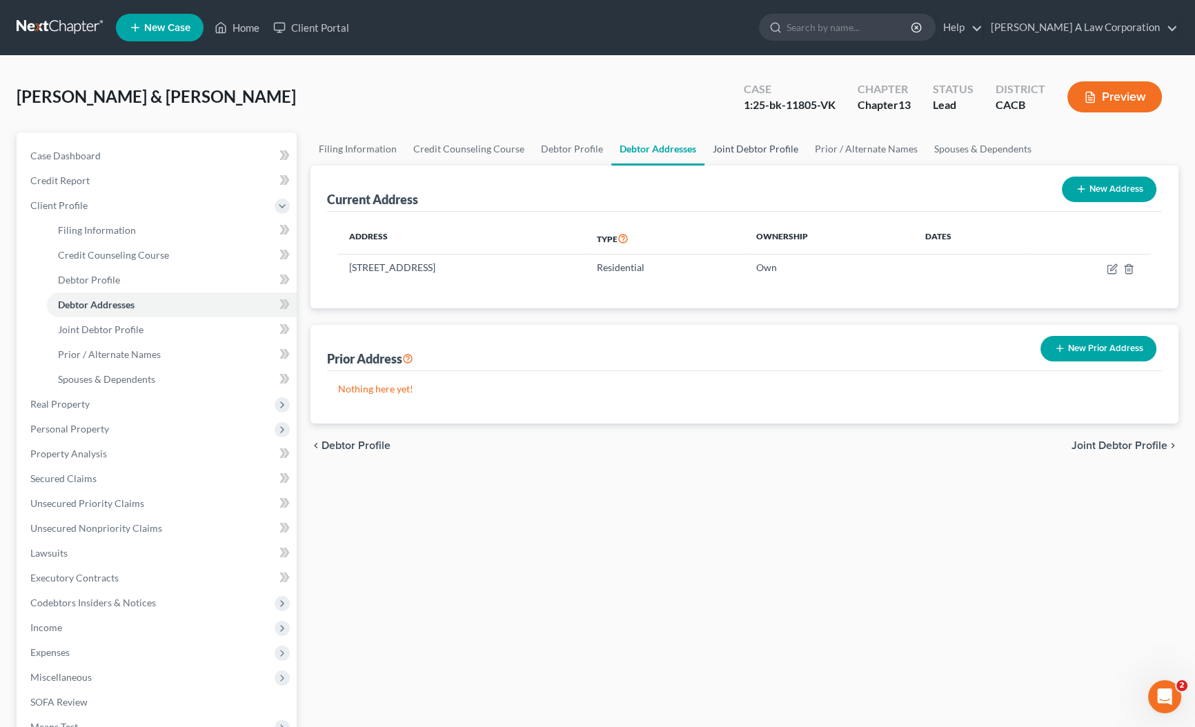
click at [755, 157] on link "Joint Debtor Profile" at bounding box center [756, 149] width 102 height 33
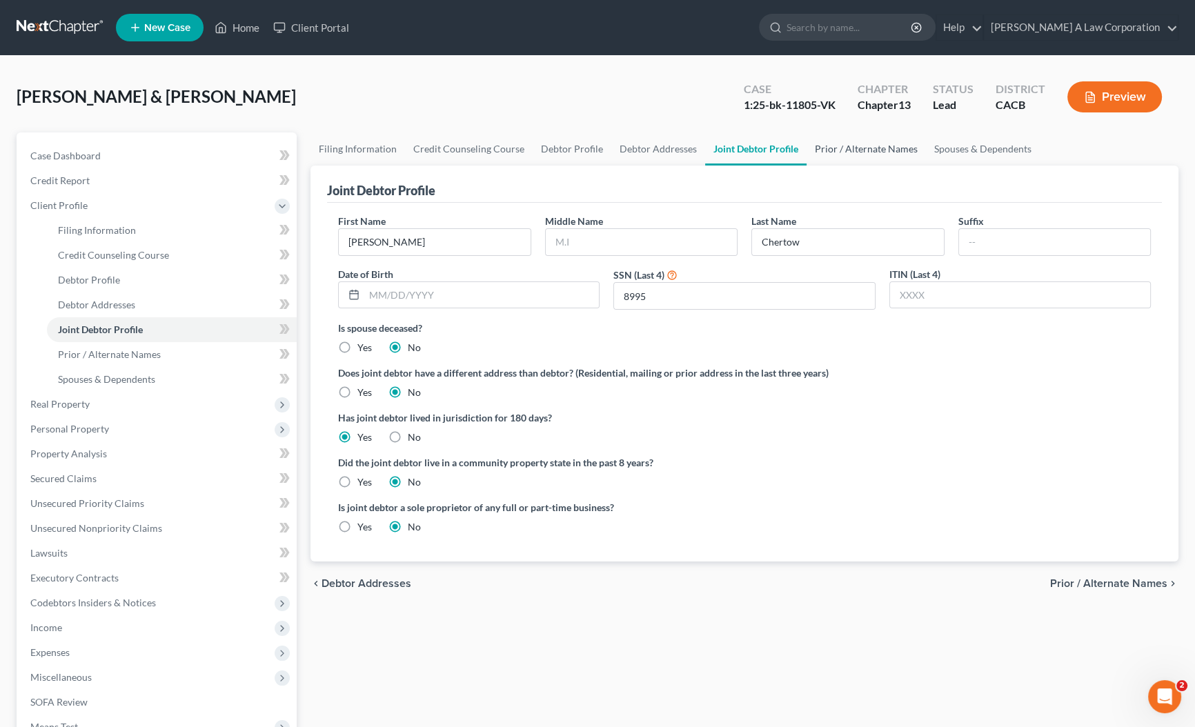
click at [856, 153] on link "Prior / Alternate Names" at bounding box center [866, 149] width 119 height 33
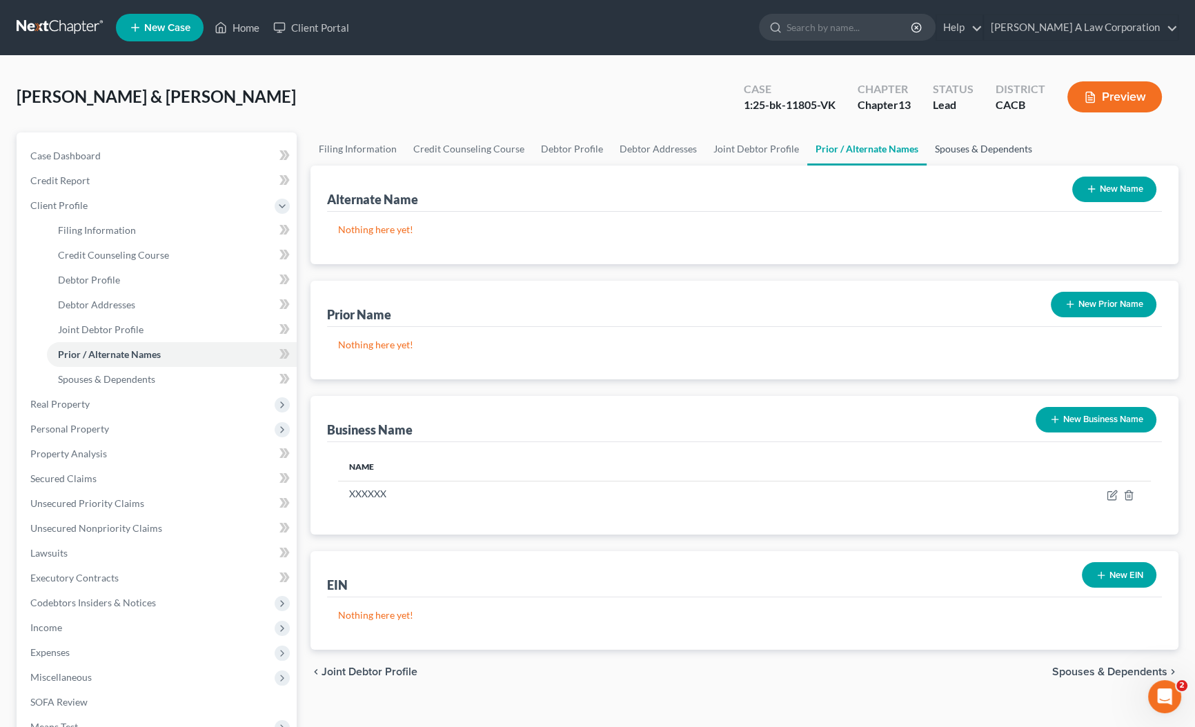
click at [961, 146] on link "Spouses & Dependents" at bounding box center [984, 149] width 114 height 33
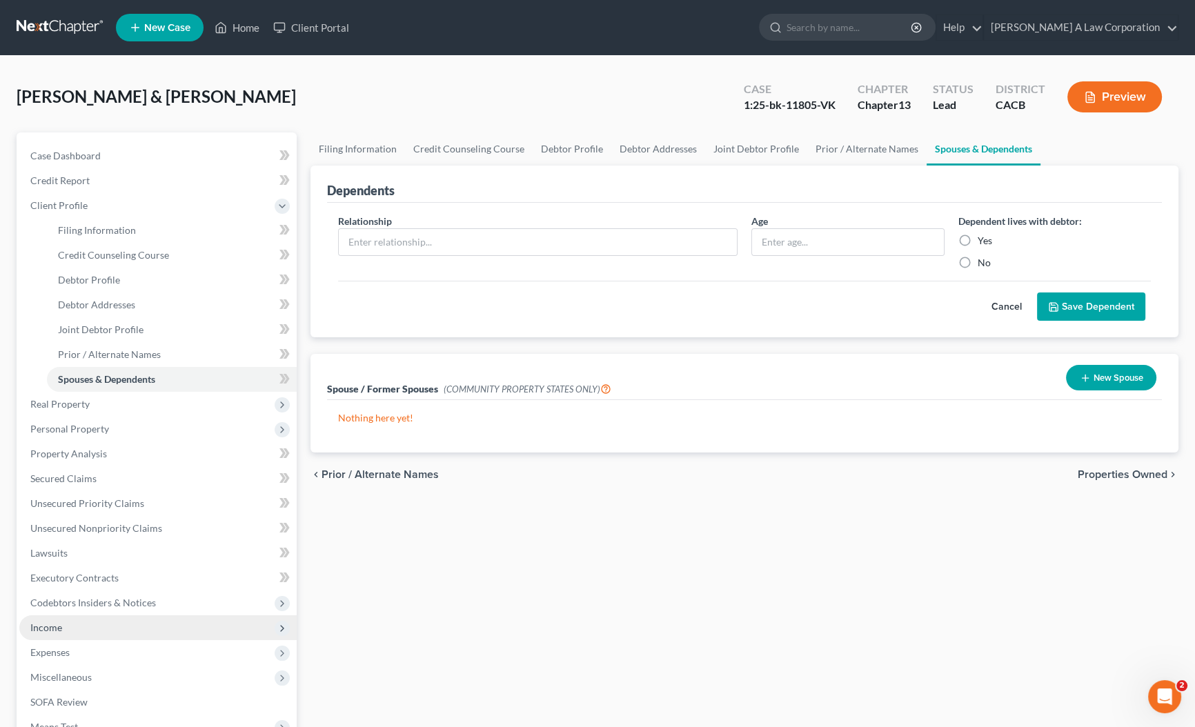
click at [51, 629] on span "Income" at bounding box center [46, 628] width 32 height 12
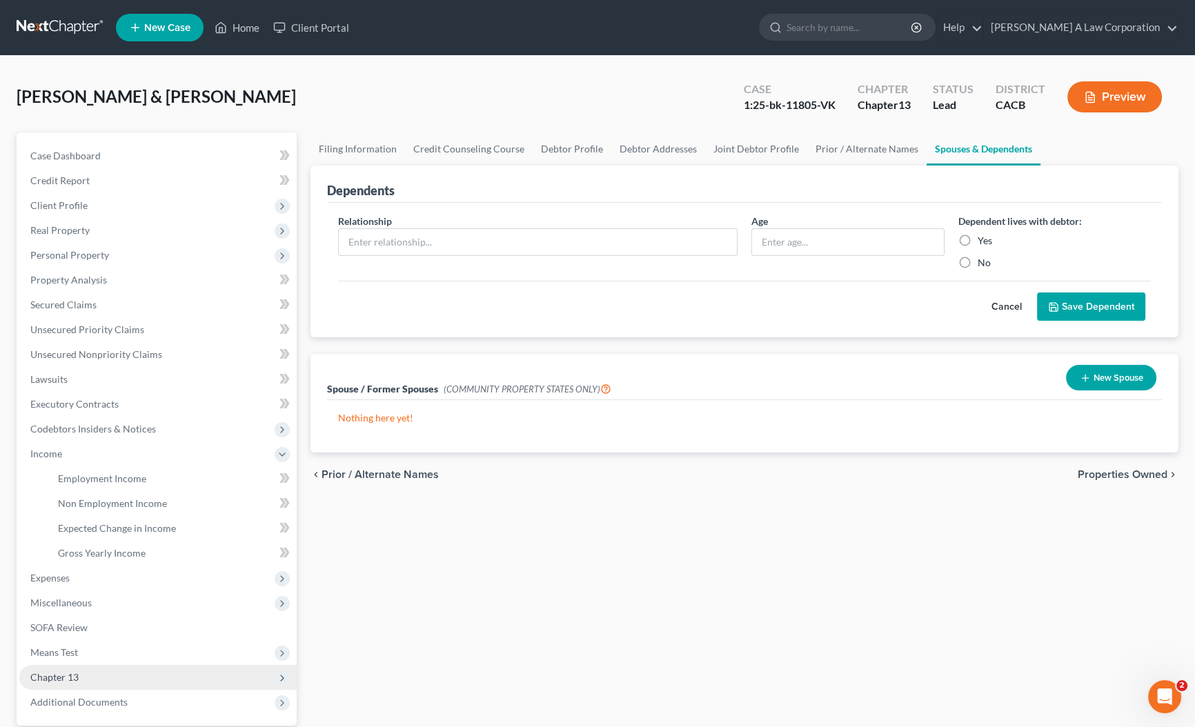
click at [62, 680] on span "Chapter 13" at bounding box center [54, 677] width 48 height 12
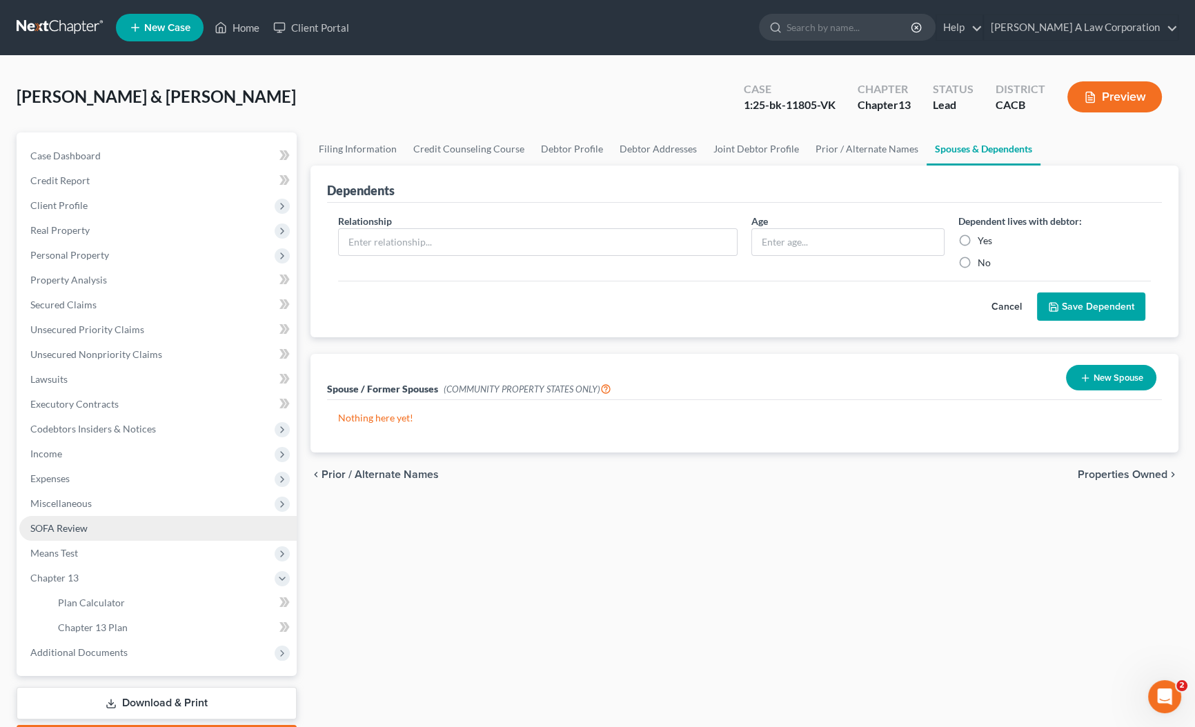
click at [41, 522] on span "SOFA Review" at bounding box center [58, 528] width 57 height 12
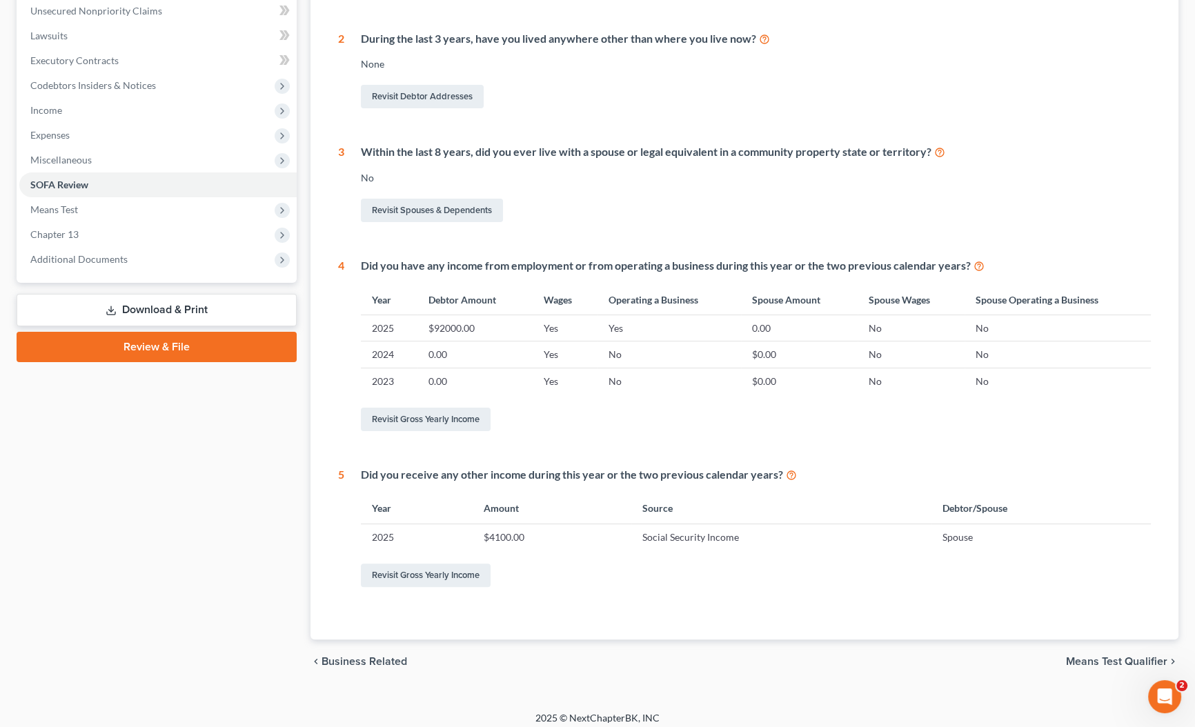
scroll to position [351, 0]
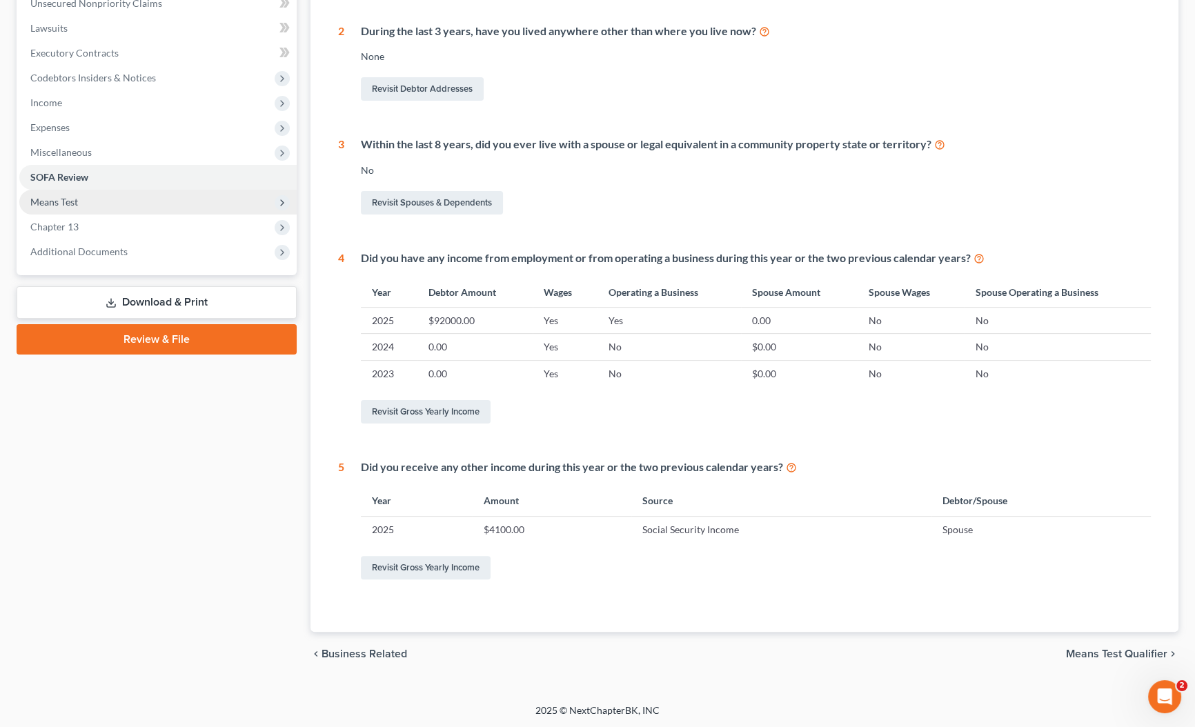
click at [75, 208] on span "Means Test" at bounding box center [157, 202] width 277 height 25
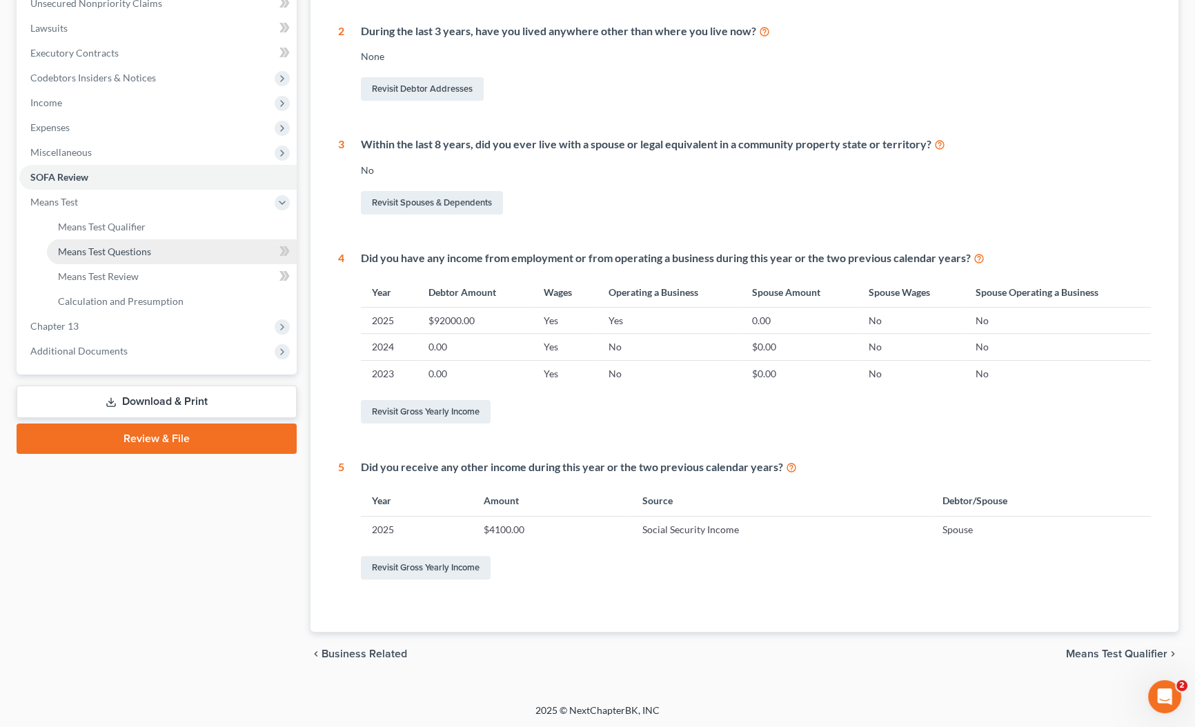
click at [101, 246] on span "Means Test Questions" at bounding box center [104, 252] width 93 height 12
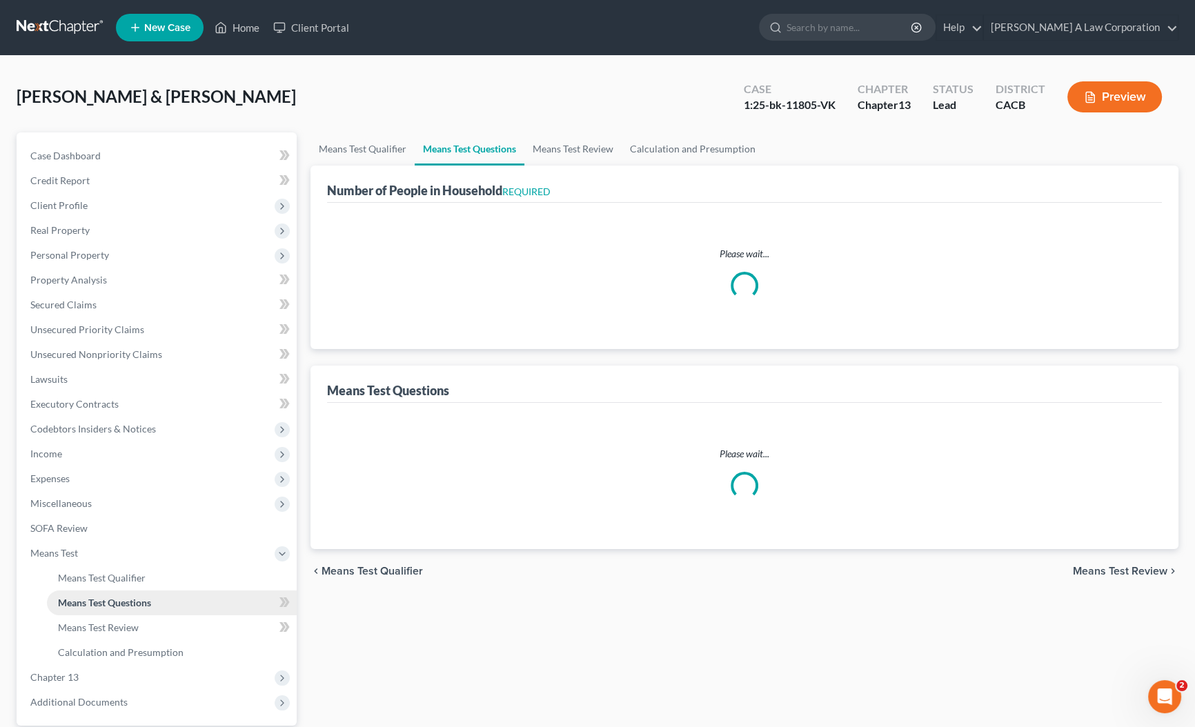
select select "0"
select select "60"
select select "0"
select select "60"
select select "1"
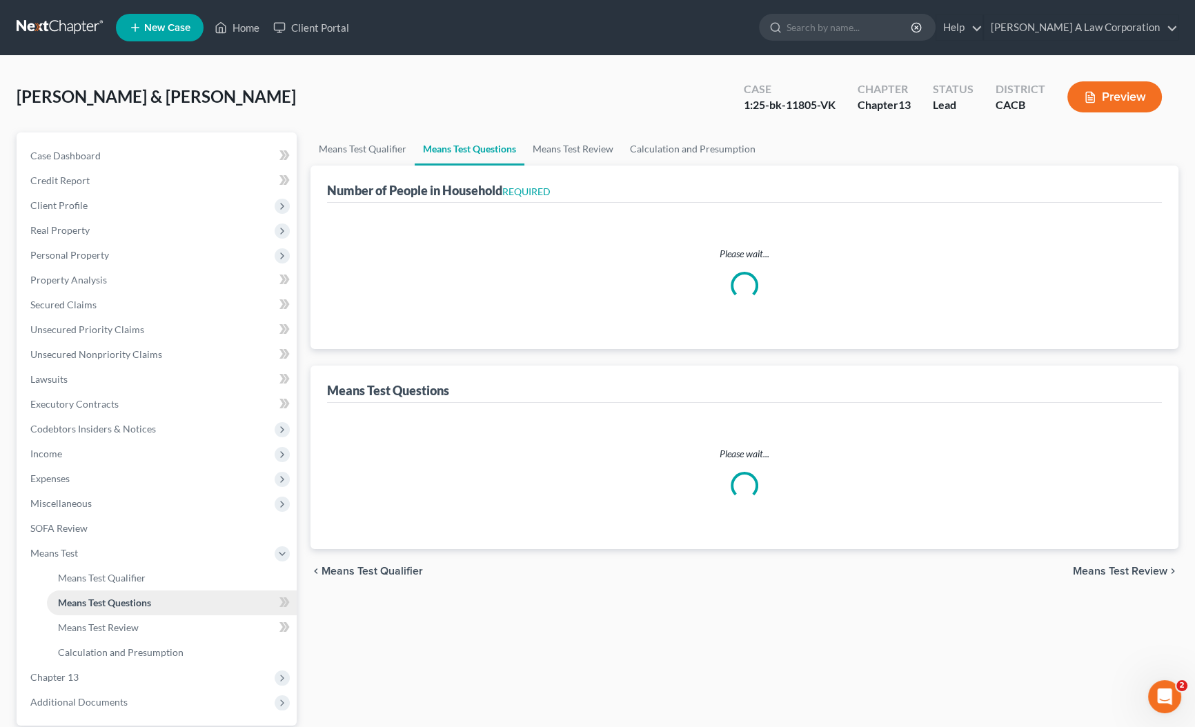
select select "60"
select select "2"
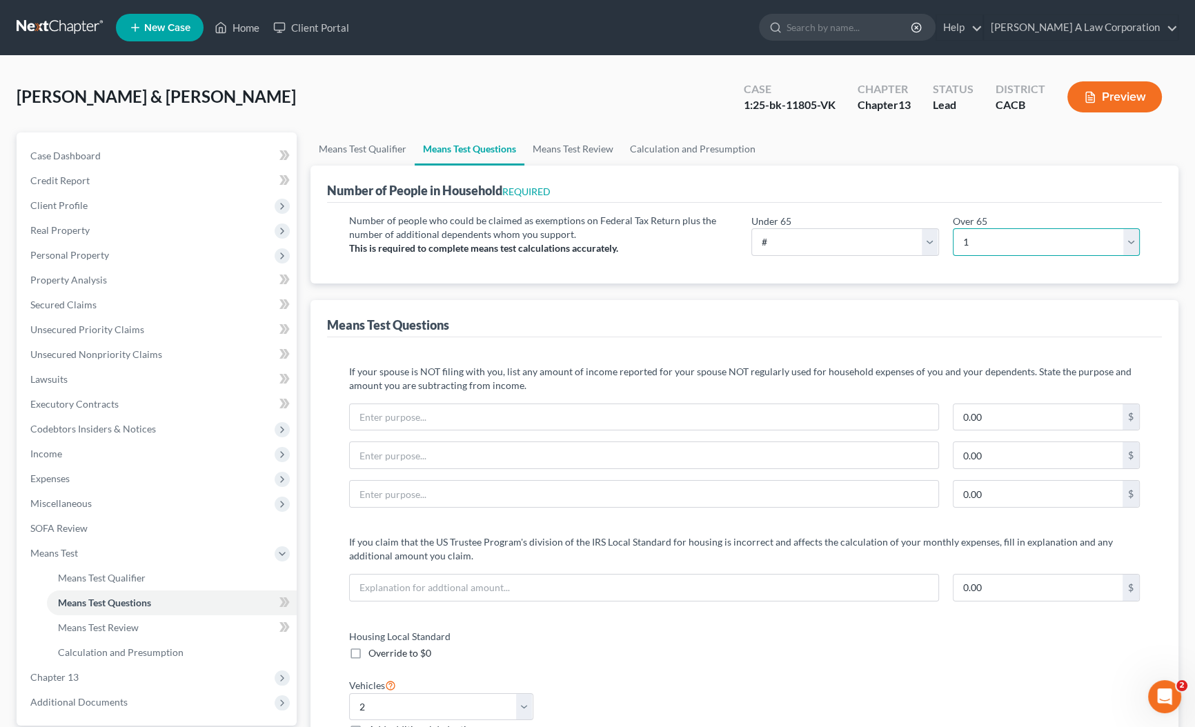
click at [1138, 244] on select "# 0 1 2 3 4 5 6 7 8 9 10" at bounding box center [1047, 242] width 188 height 28
select select "2"
click at [953, 228] on select "# 0 1 2 3 4 5 6 7 8 9 10" at bounding box center [1047, 242] width 188 height 28
click at [912, 303] on div "Means Test Questions" at bounding box center [744, 318] width 835 height 37
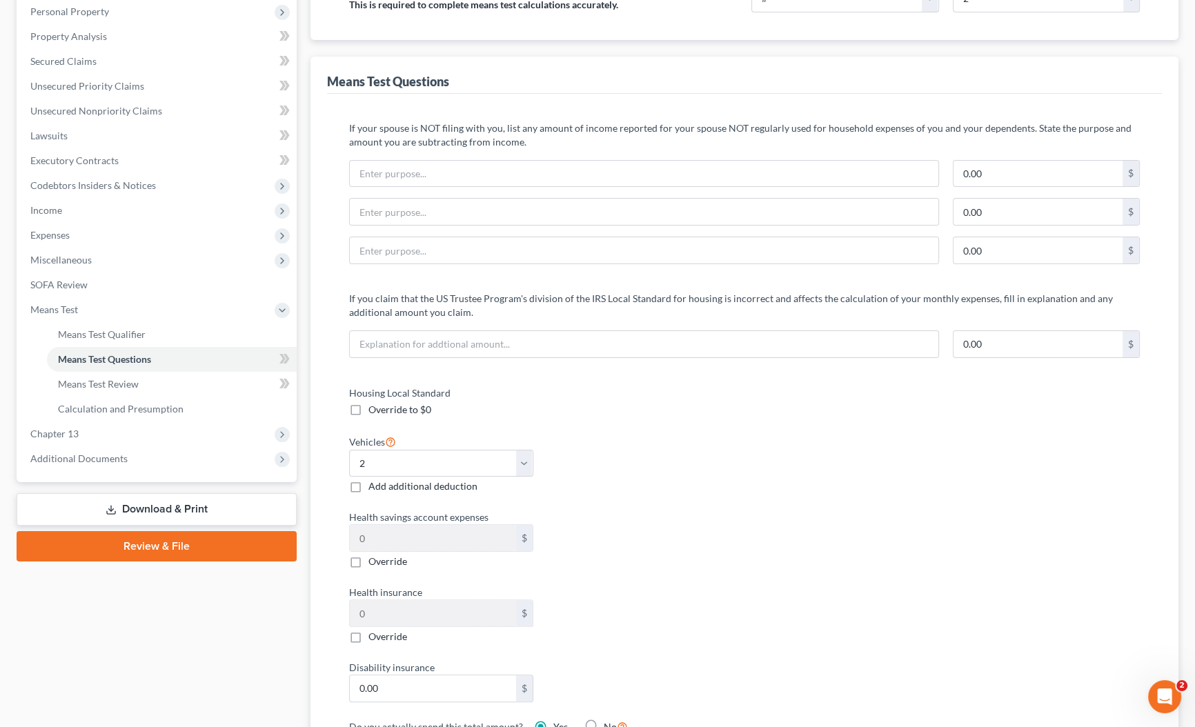
scroll to position [251, 0]
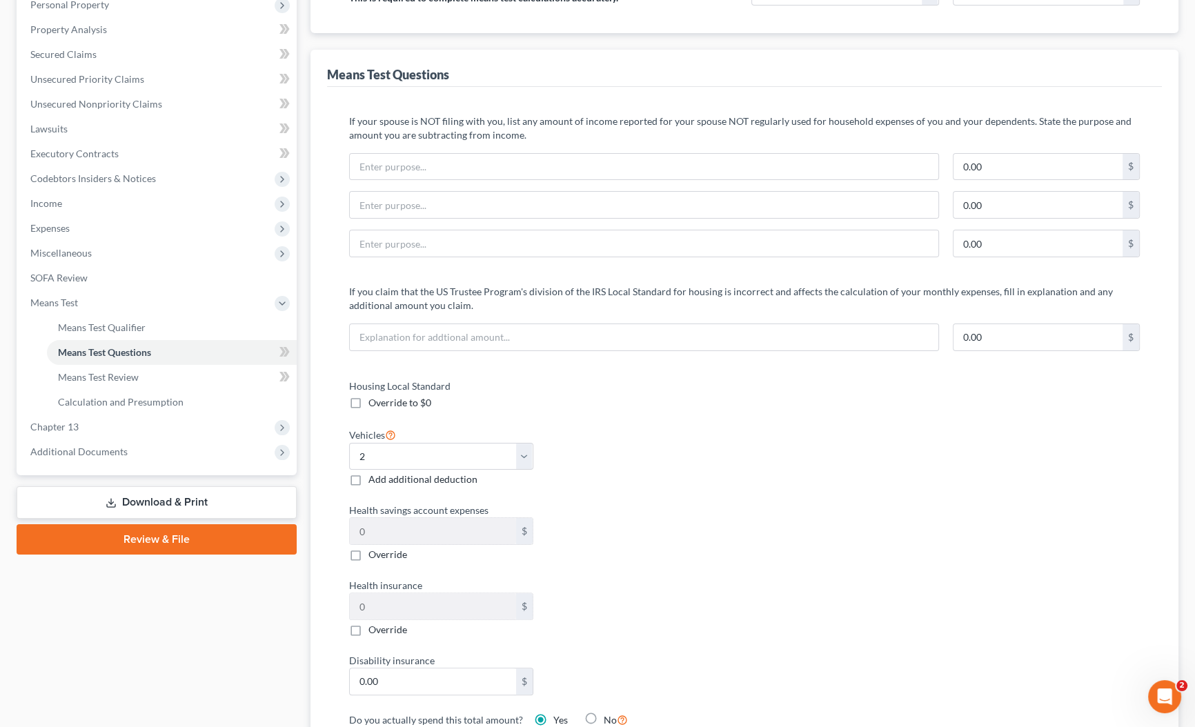
click at [781, 512] on div "Housing Local Standard Override to $0 Vehicles Select 0 1 2 3 4 5 Add additiona…" at bounding box center [744, 578] width 818 height 399
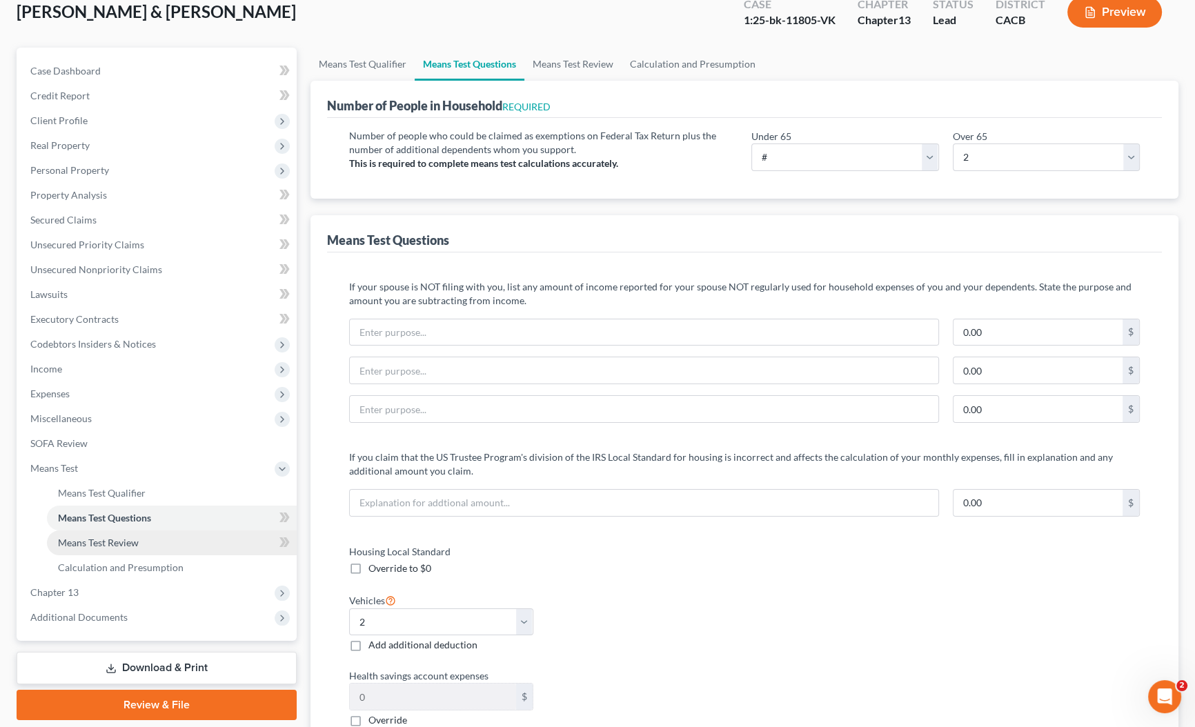
scroll to position [107, 0]
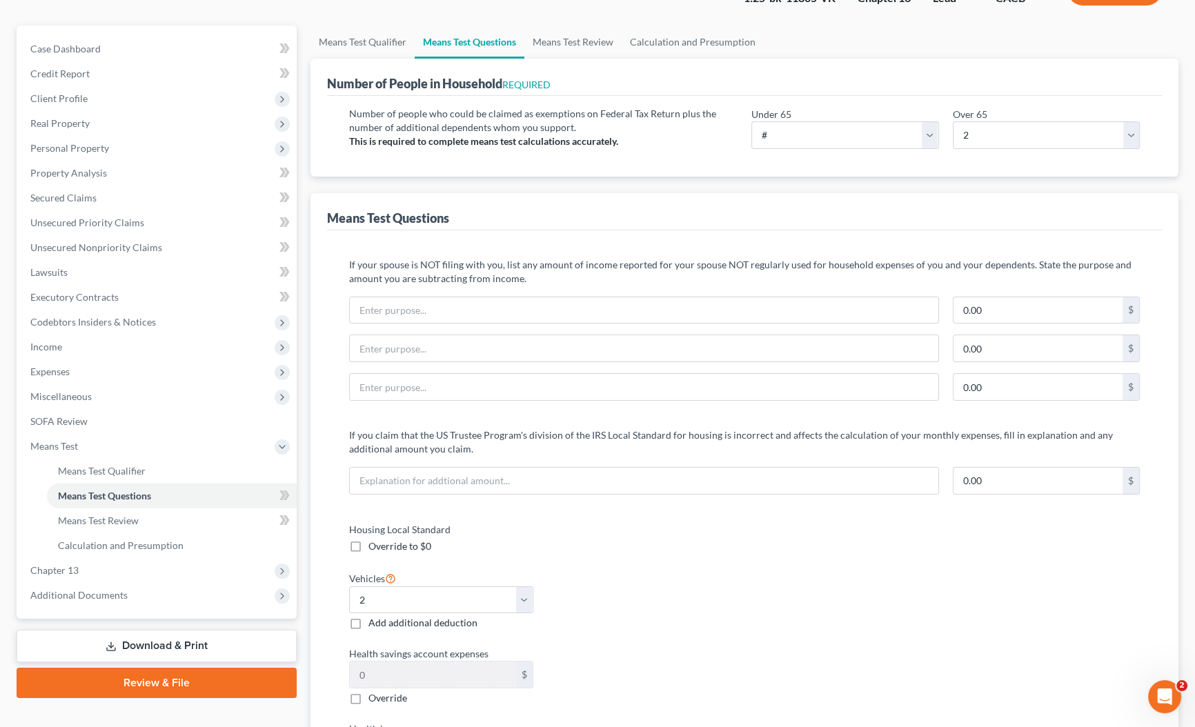
click at [146, 636] on link "Download & Print" at bounding box center [157, 646] width 280 height 32
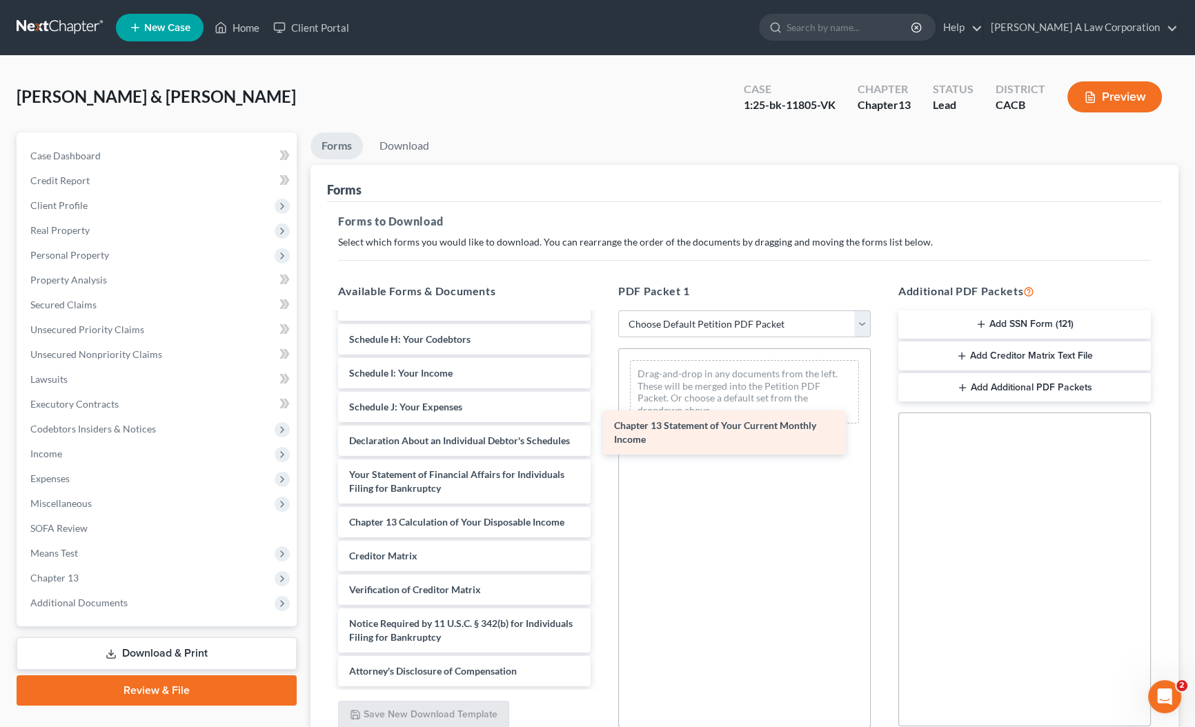
scroll to position [342, 0]
drag, startPoint x: 428, startPoint y: 480, endPoint x: 734, endPoint y: 419, distance: 311.8
click at [602, 419] on div "Chapter 13 Statement of Your Current Monthly Income Declaration of Compensation…" at bounding box center [464, 343] width 275 height 688
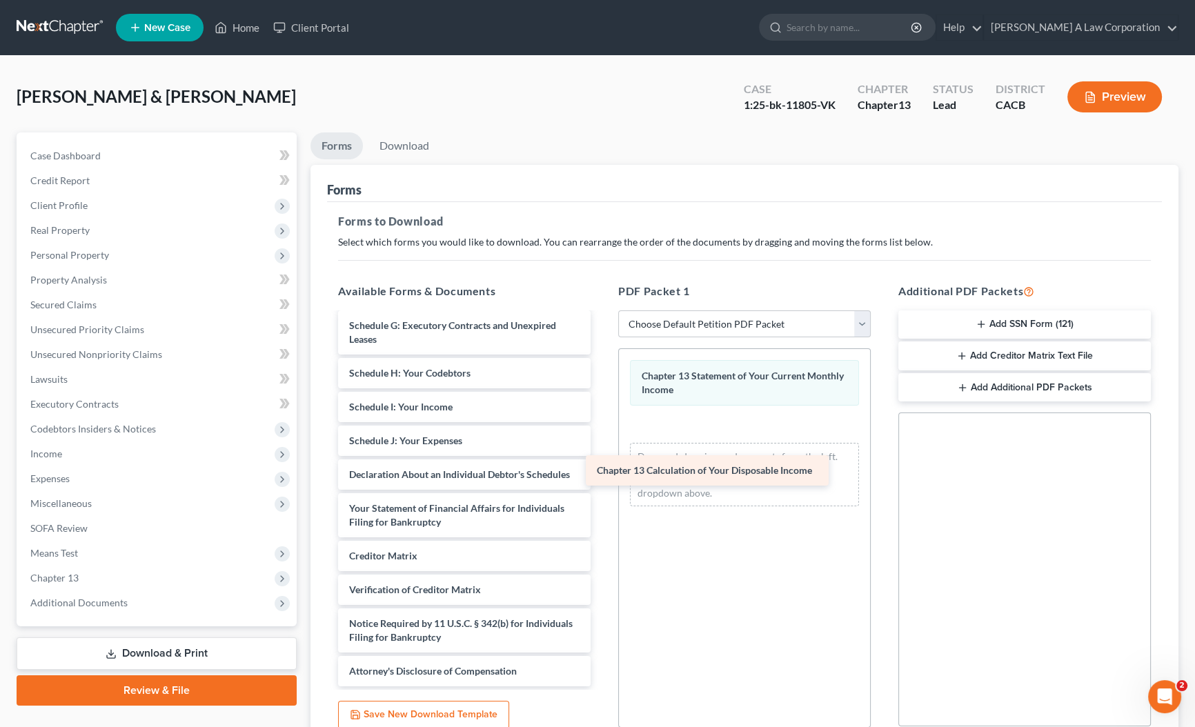
scroll to position [308, 0]
drag, startPoint x: 455, startPoint y: 528, endPoint x: 713, endPoint y: 471, distance: 264.2
click at [602, 471] on div "Chapter 13 Calculation of Your Disposable Income Declaration of Compensation fo…" at bounding box center [464, 359] width 275 height 654
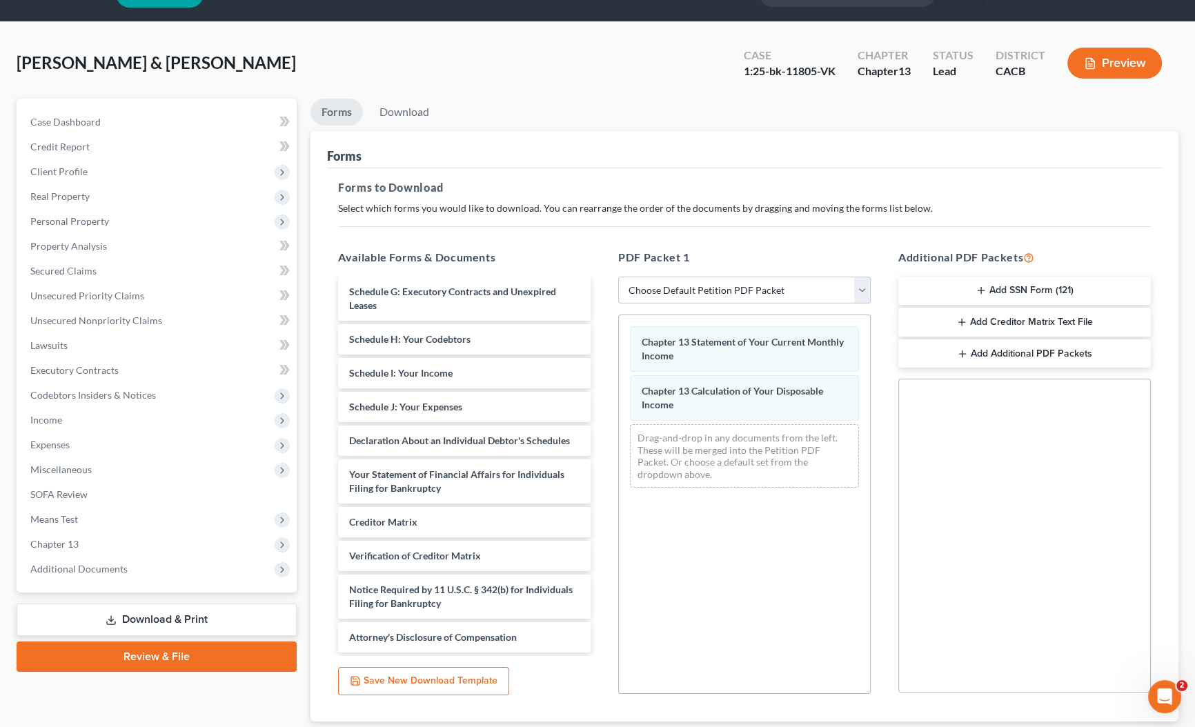
scroll to position [124, 0]
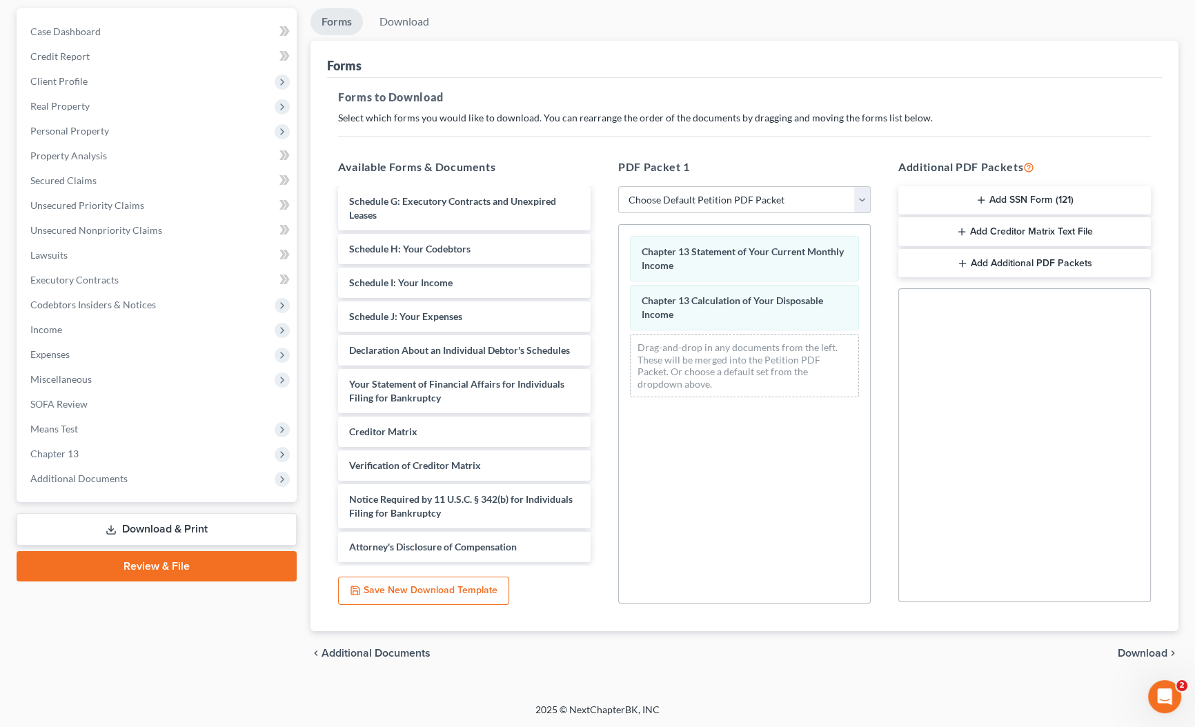
click at [1142, 655] on span "Download" at bounding box center [1143, 653] width 50 height 11
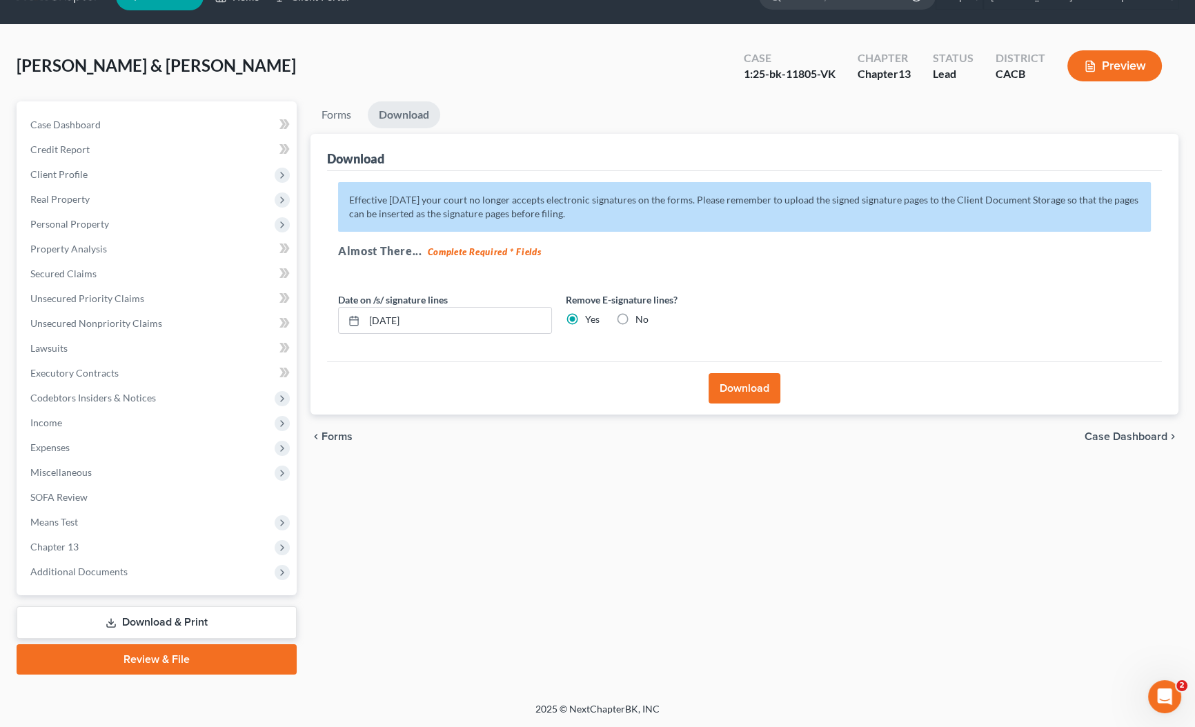
scroll to position [29, 0]
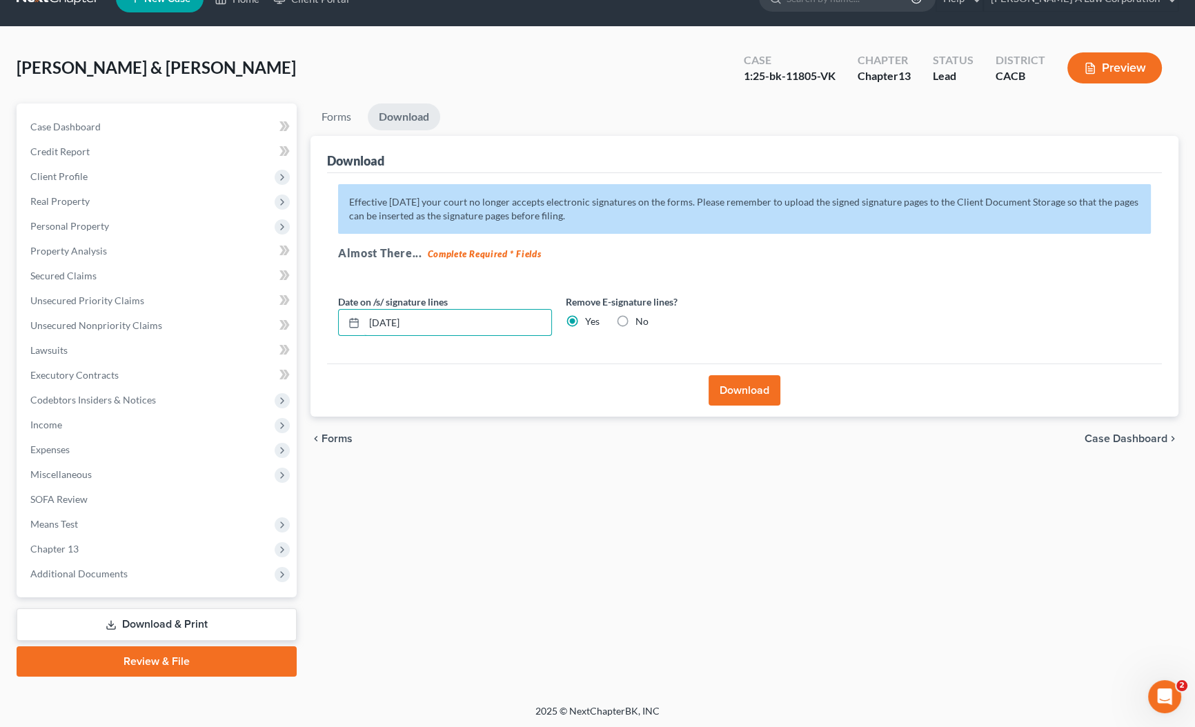
drag, startPoint x: 439, startPoint y: 318, endPoint x: 278, endPoint y: 292, distance: 162.9
click at [278, 292] on div "Petition Navigation Case Dashboard Payments Invoices Payments Payments Credit R…" at bounding box center [598, 391] width 1176 height 574
click at [620, 497] on div "Forms Download Forms Forms to Download Select which forms you would like to dow…" at bounding box center [745, 391] width 882 height 574
click at [750, 393] on button "Download" at bounding box center [745, 390] width 72 height 30
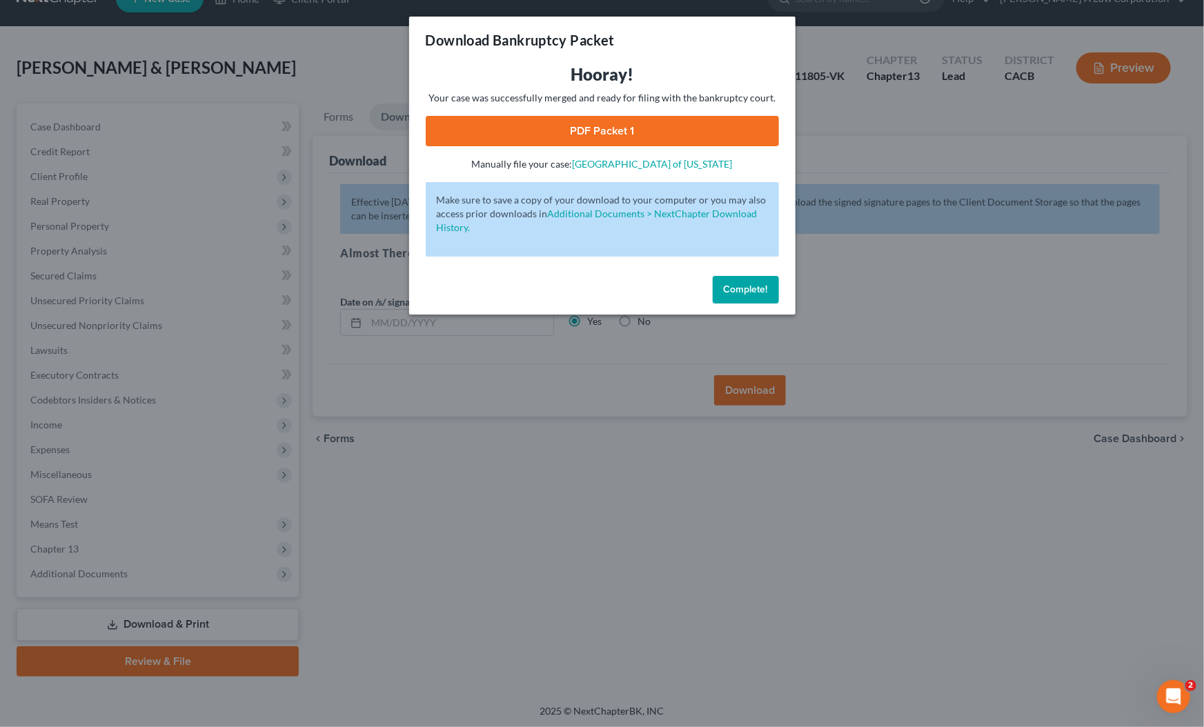
click at [614, 124] on link "PDF Packet 1" at bounding box center [602, 131] width 353 height 30
click at [738, 294] on span "Complete!" at bounding box center [746, 290] width 44 height 12
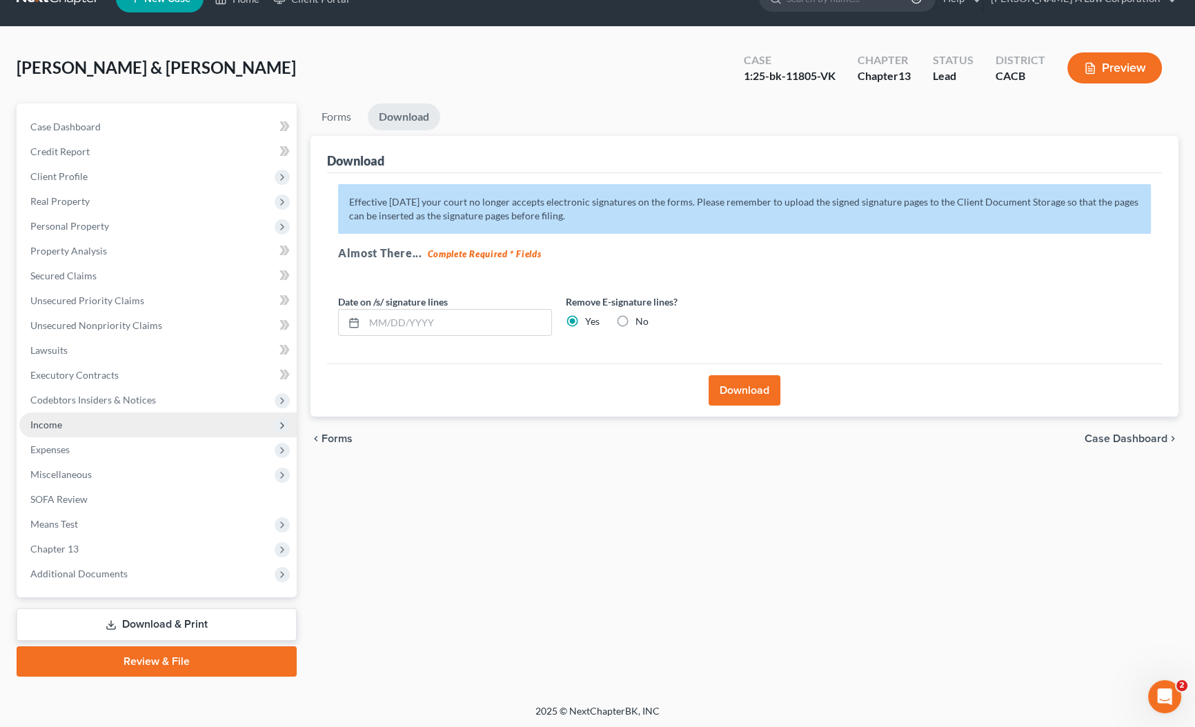
click at [46, 432] on span "Income" at bounding box center [157, 425] width 277 height 25
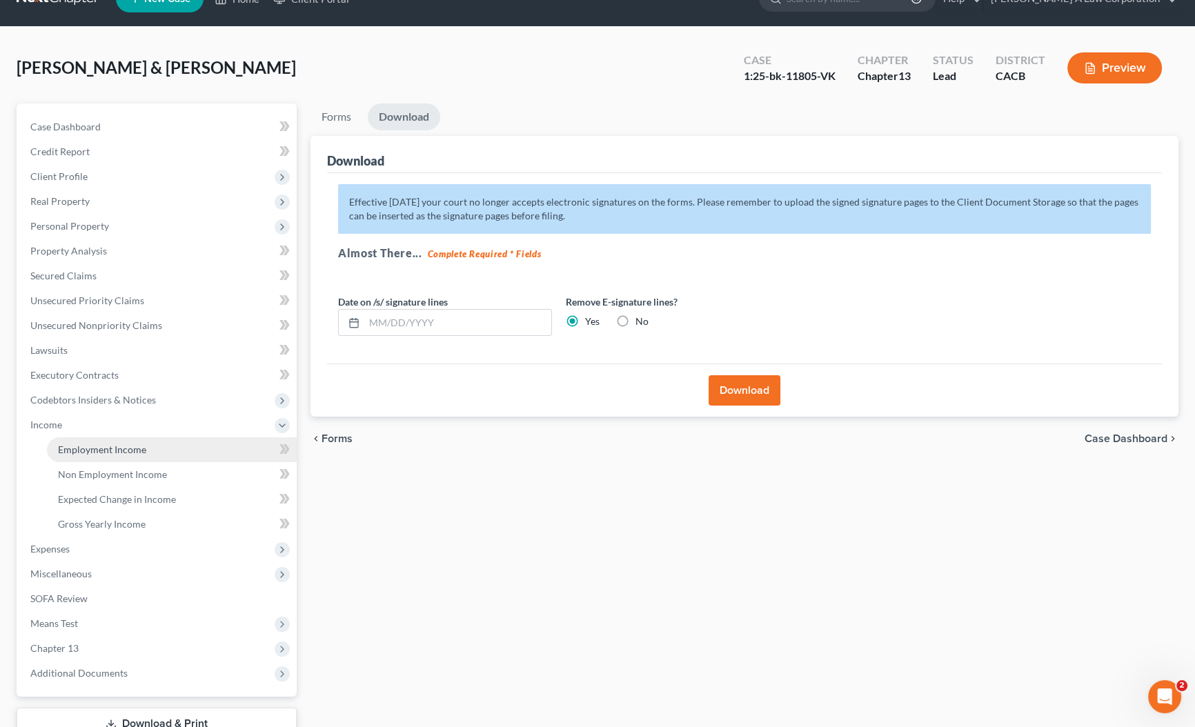
click at [123, 459] on link "Employment Income" at bounding box center [172, 450] width 250 height 25
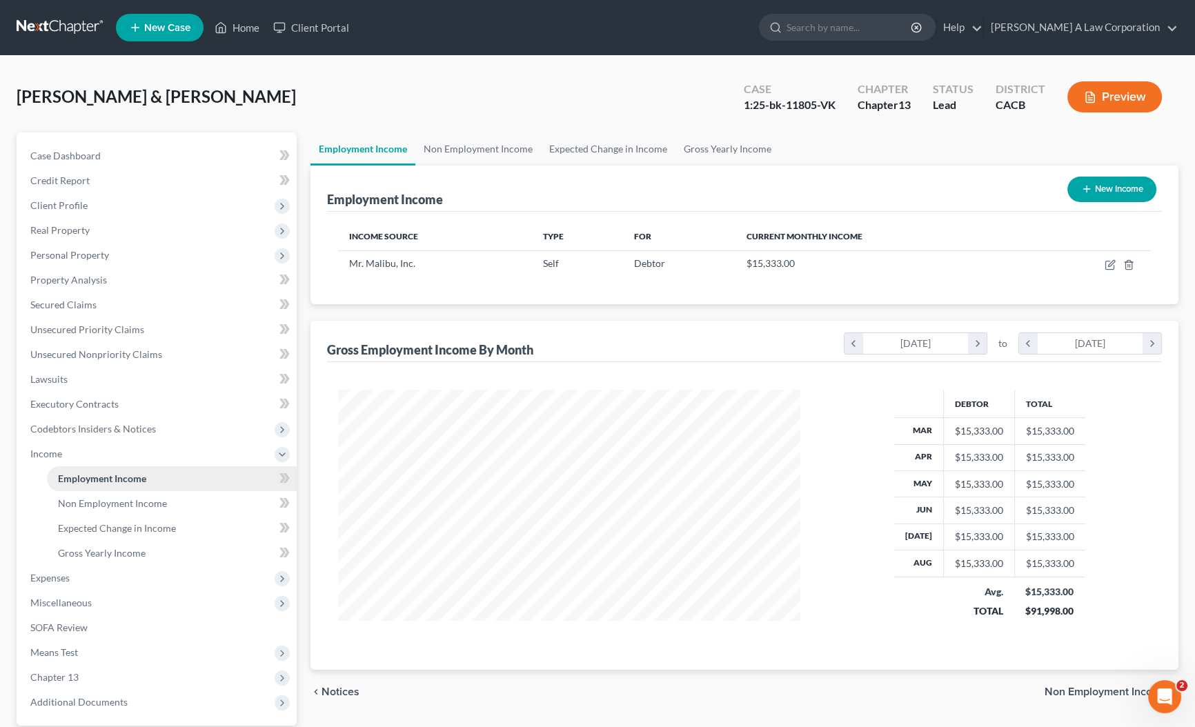
scroll to position [247, 490]
click at [473, 146] on link "Non Employment Income" at bounding box center [478, 149] width 126 height 33
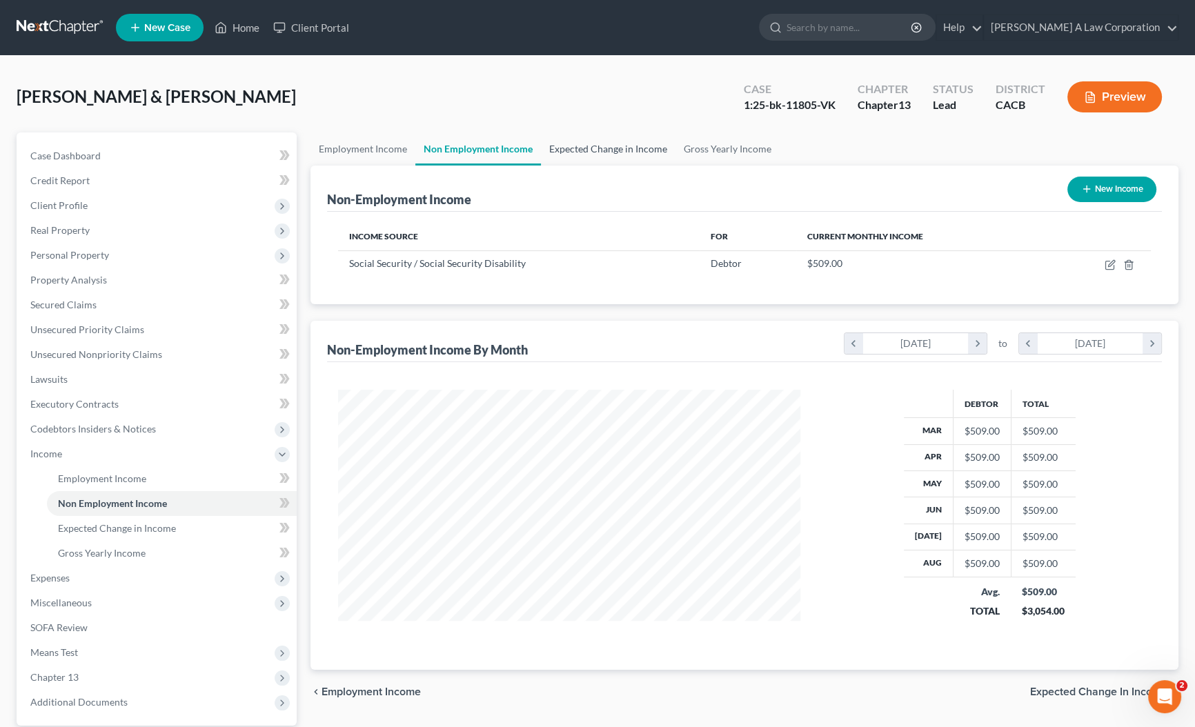
scroll to position [247, 490]
click at [587, 153] on link "Expected Change in Income" at bounding box center [608, 149] width 135 height 33
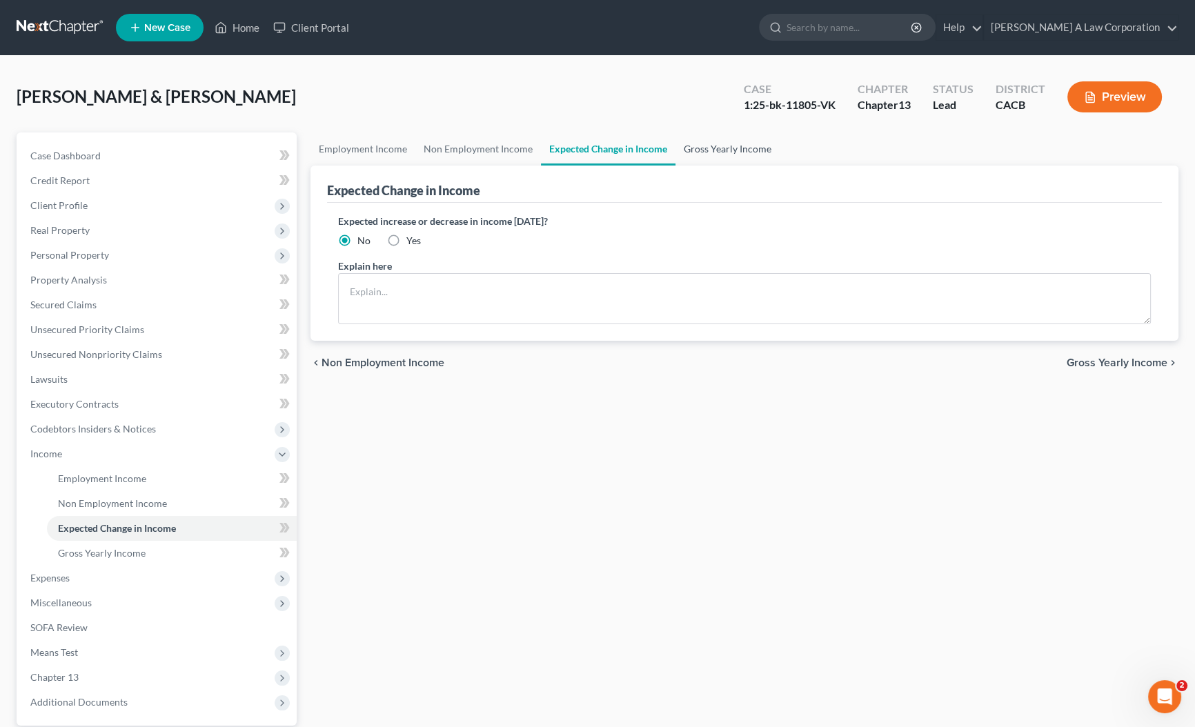
click at [727, 151] on link "Gross Yearly Income" at bounding box center [728, 149] width 104 height 33
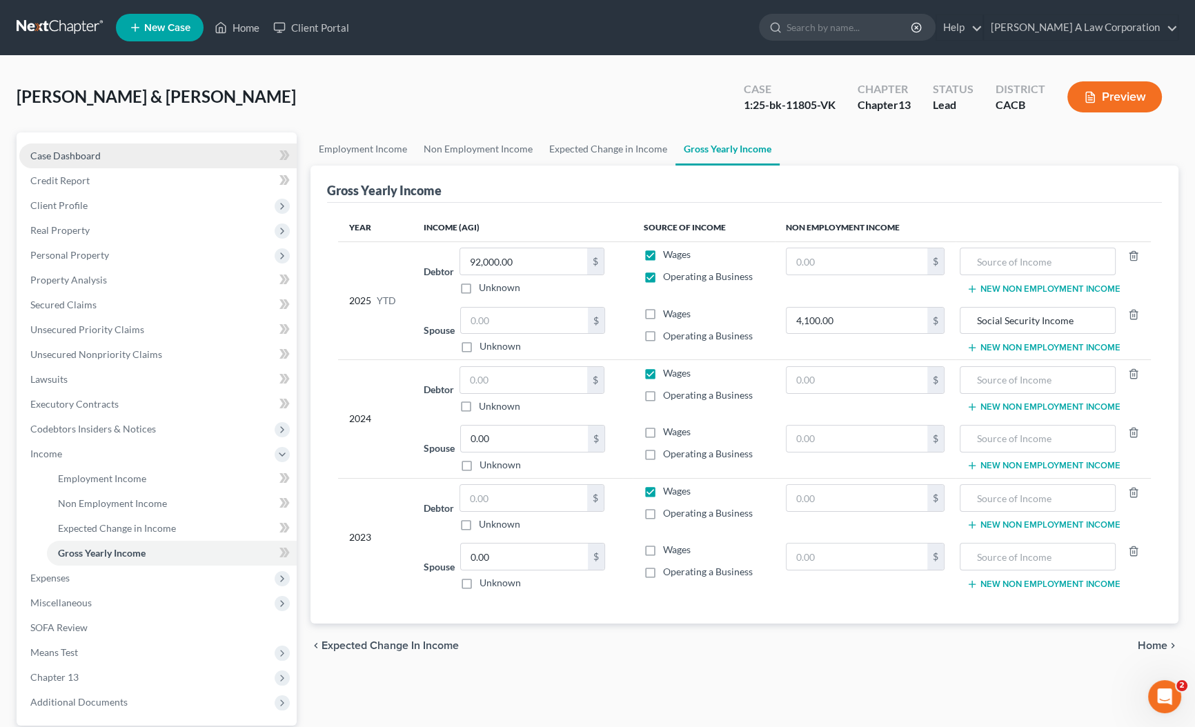
click at [66, 151] on span "Case Dashboard" at bounding box center [65, 156] width 70 height 12
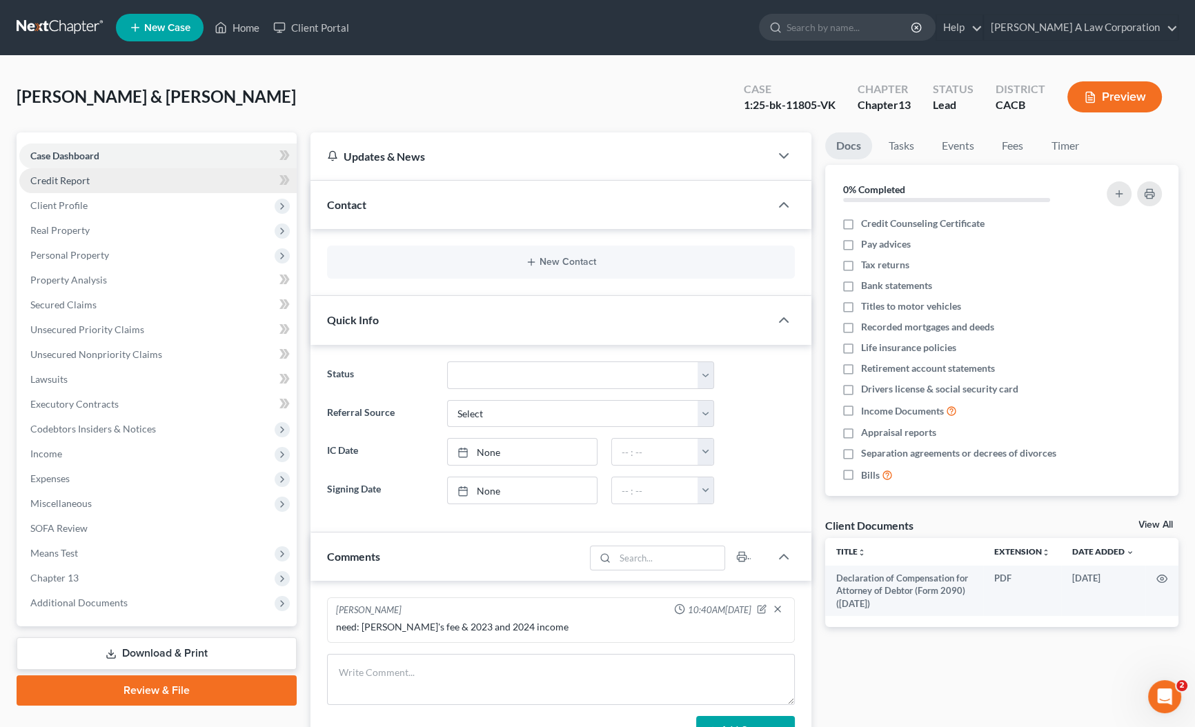
click at [58, 173] on link "Credit Report" at bounding box center [157, 180] width 277 height 25
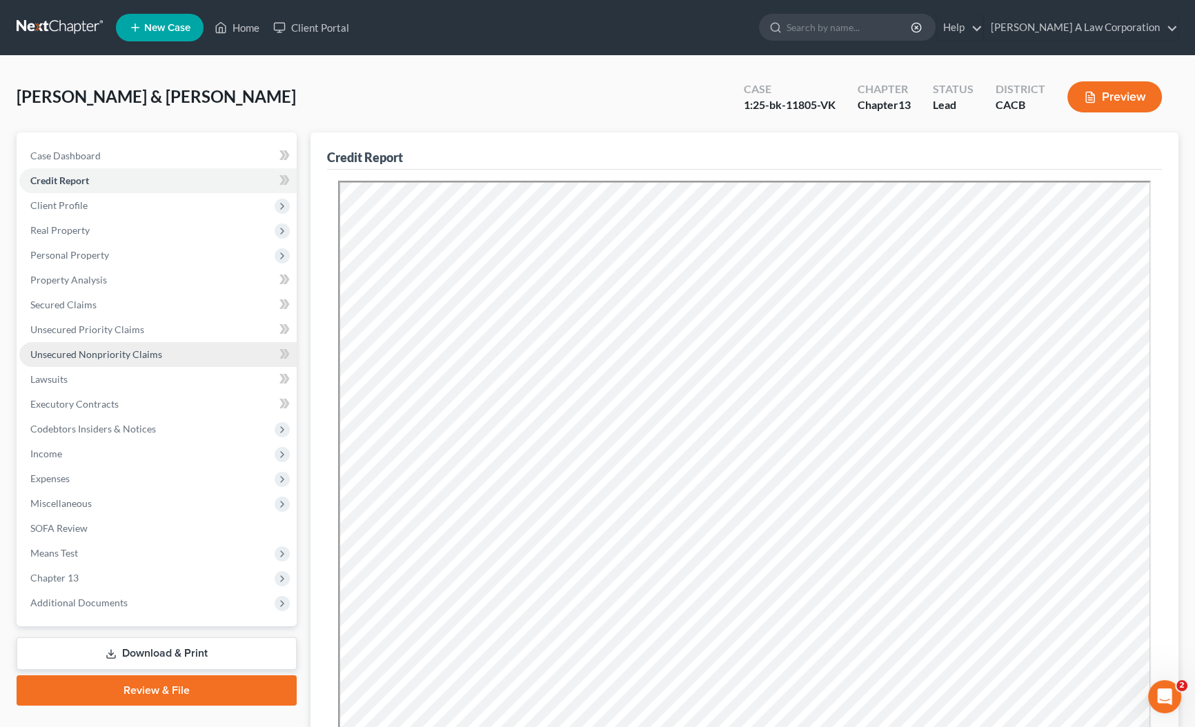
click at [121, 349] on span "Unsecured Nonpriority Claims" at bounding box center [96, 355] width 132 height 12
